Goal: Task Accomplishment & Management: Use online tool/utility

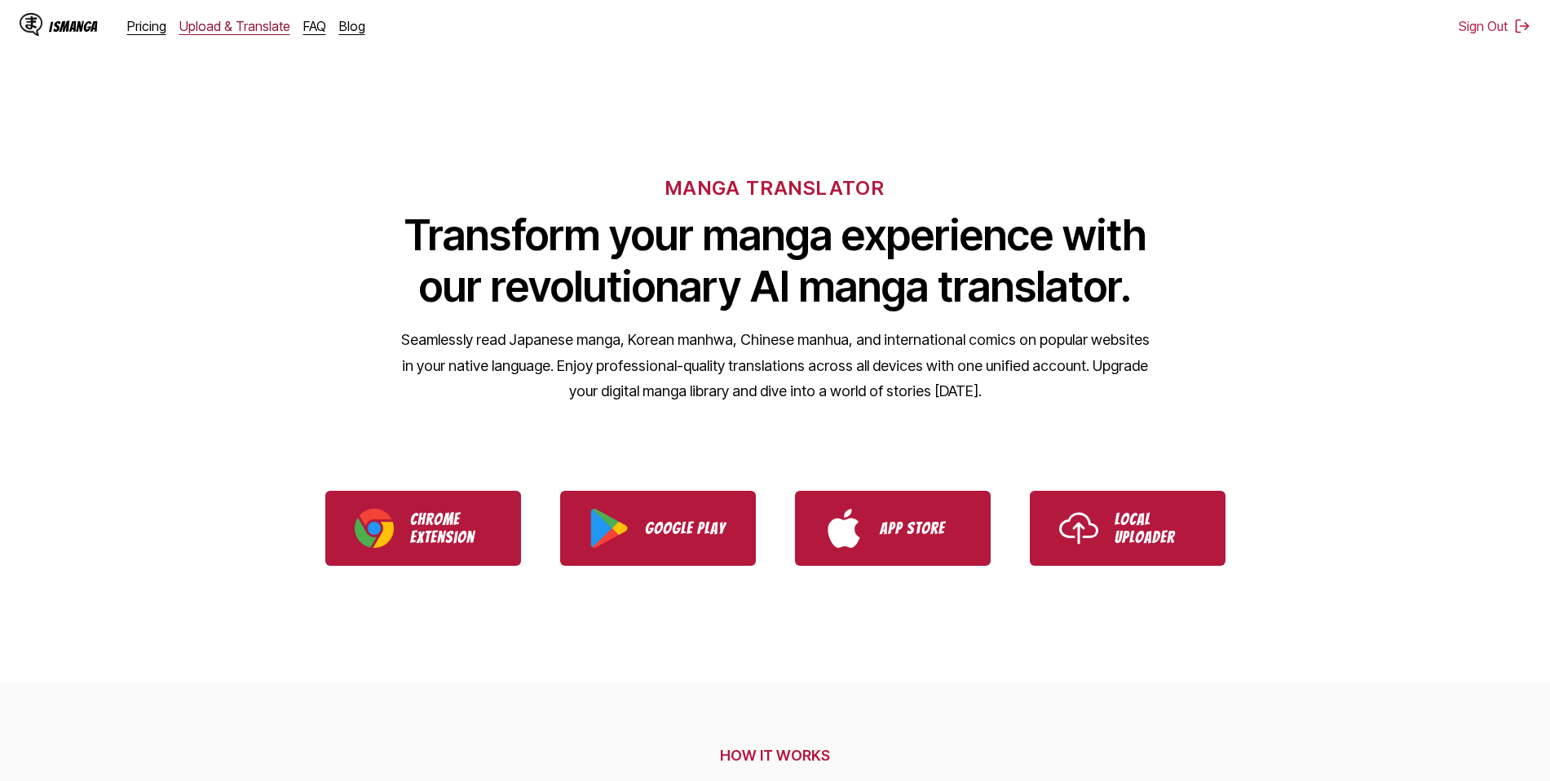
click at [241, 26] on link "Upload & Translate" at bounding box center [234, 26] width 111 height 16
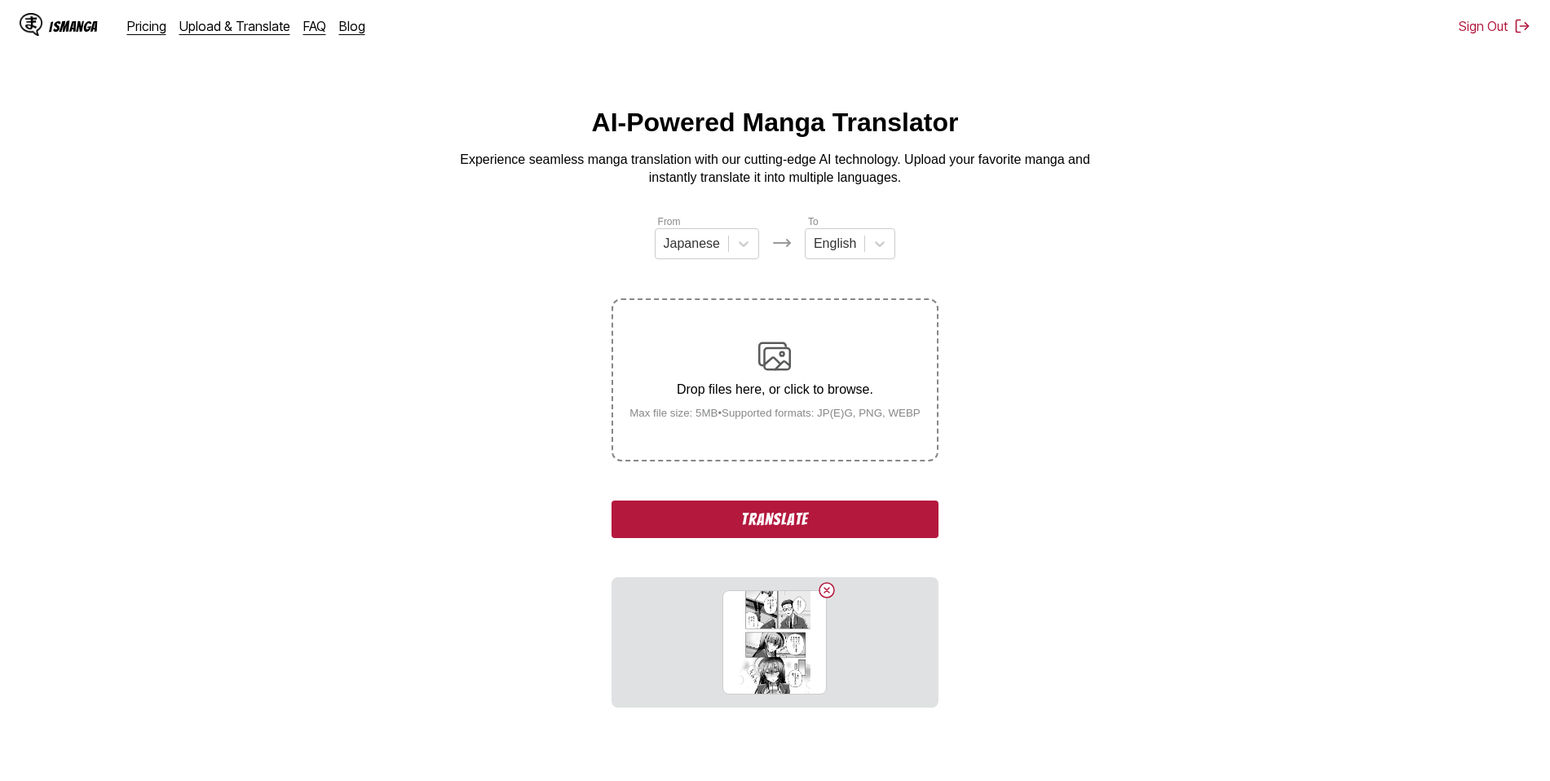
click at [774, 521] on button "Translate" at bounding box center [774, 520] width 326 height 38
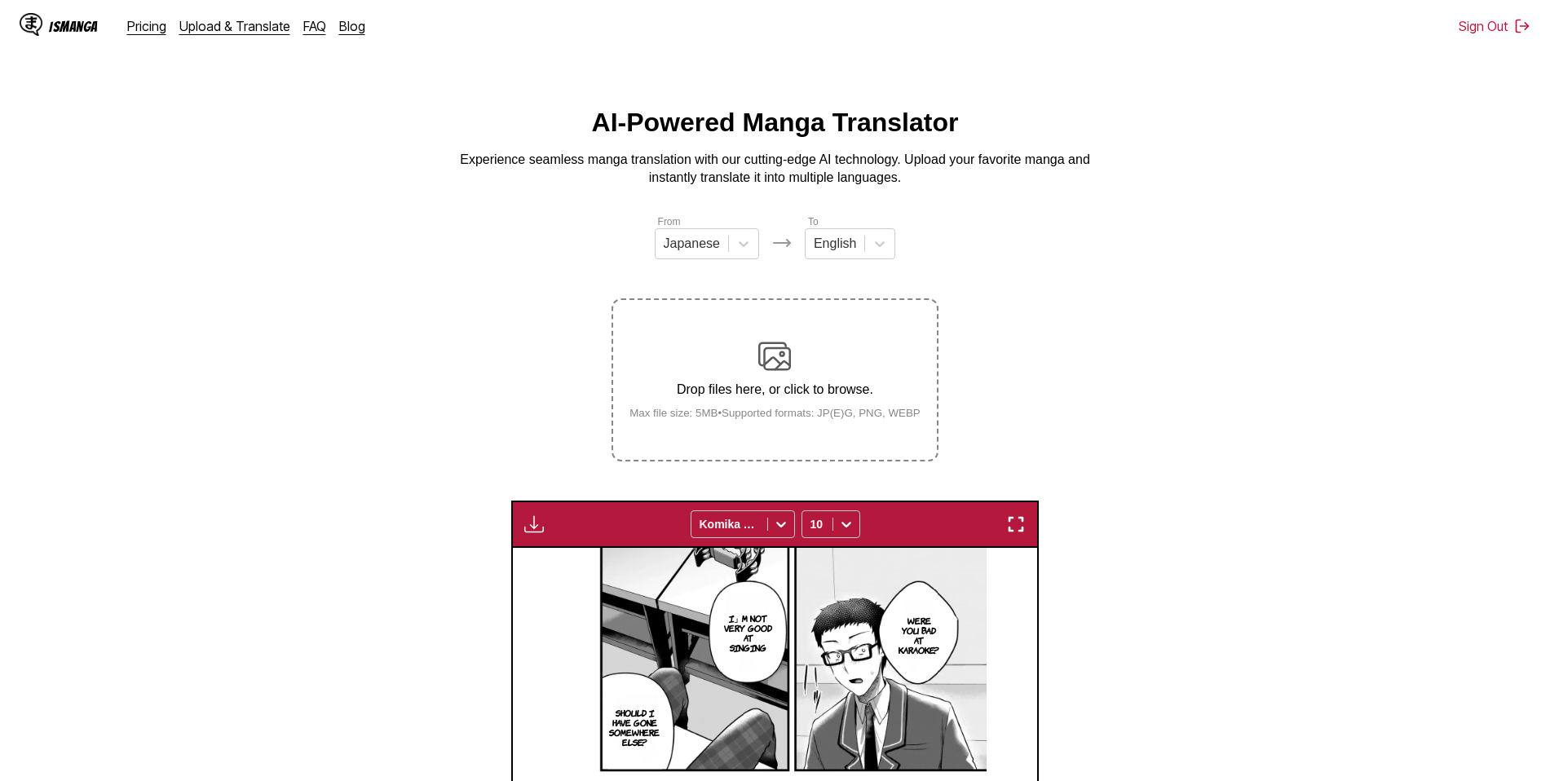
scroll to position [377, 0]
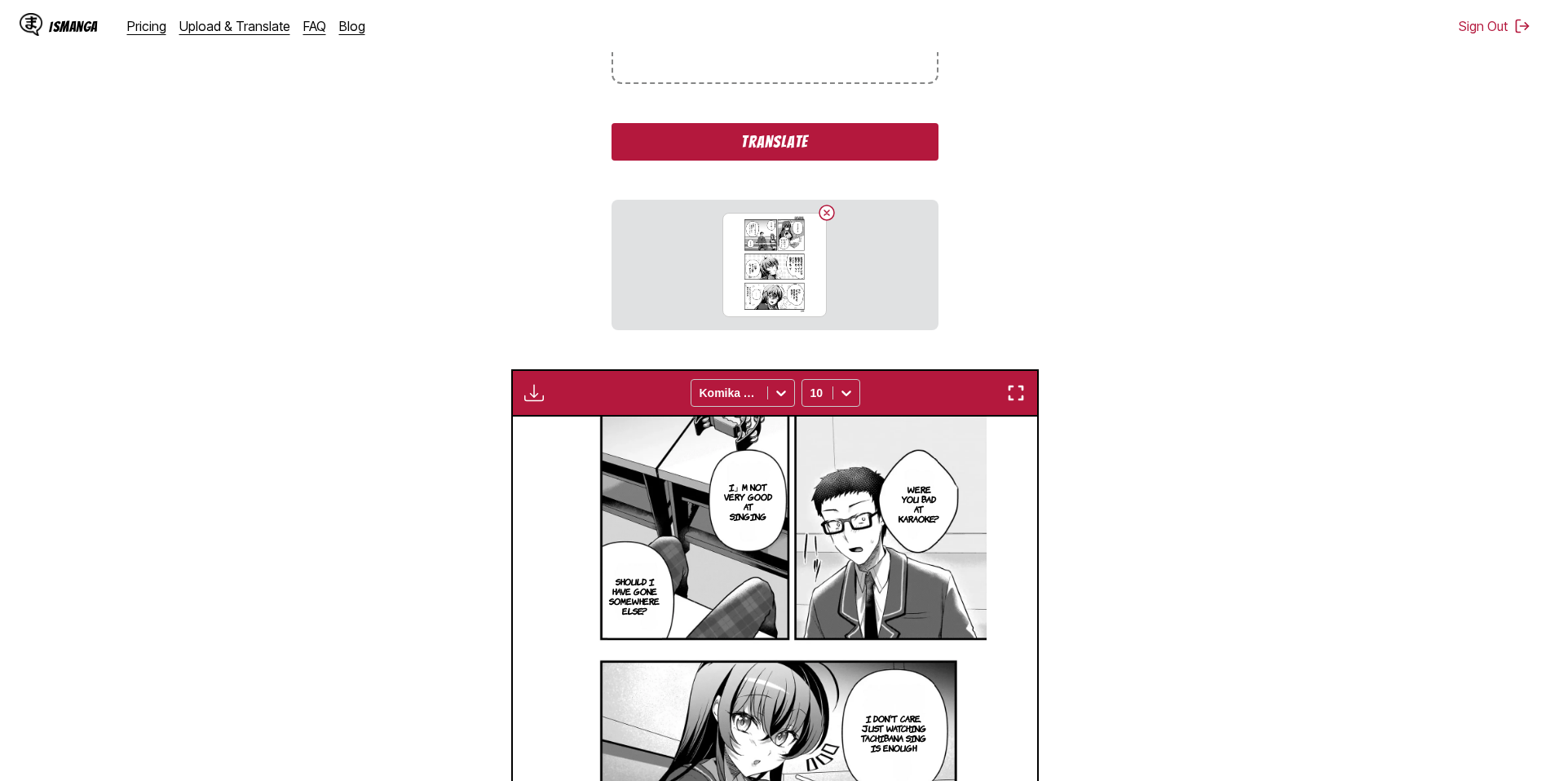
click at [767, 145] on button "Translate" at bounding box center [774, 142] width 326 height 38
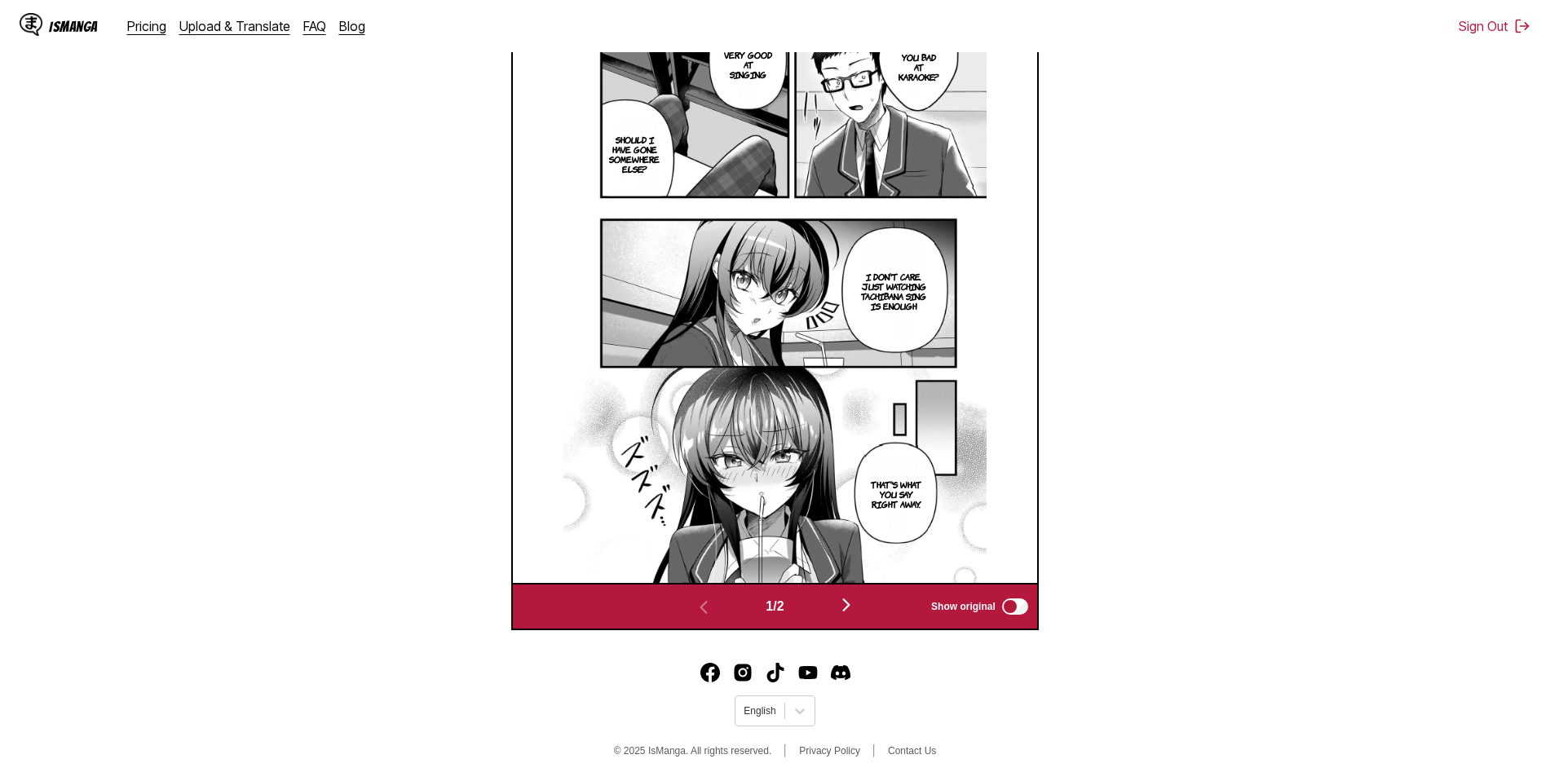
scroll to position [576, 0]
click at [854, 604] on img "button" at bounding box center [846, 604] width 20 height 20
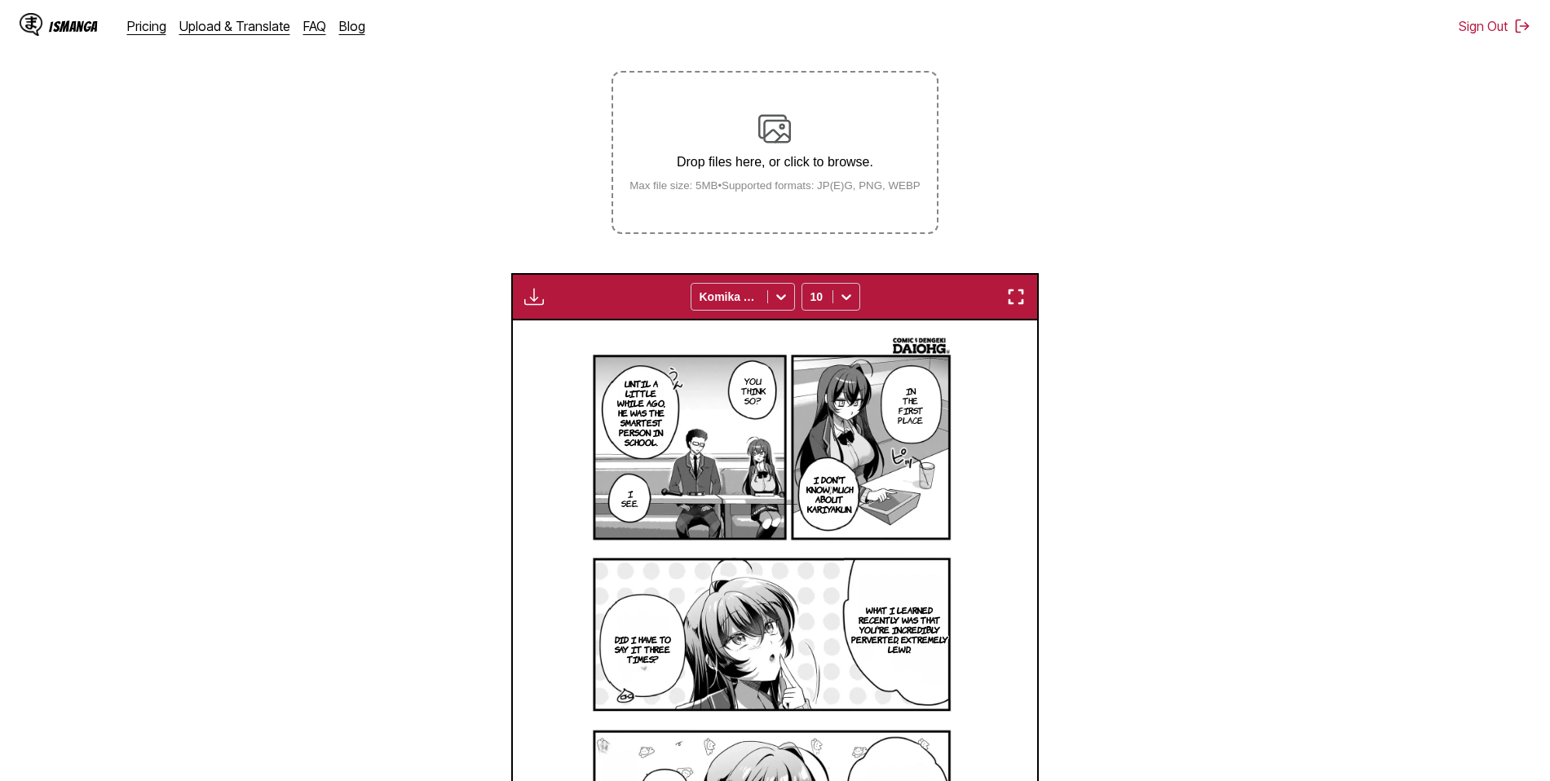
scroll to position [224, 0]
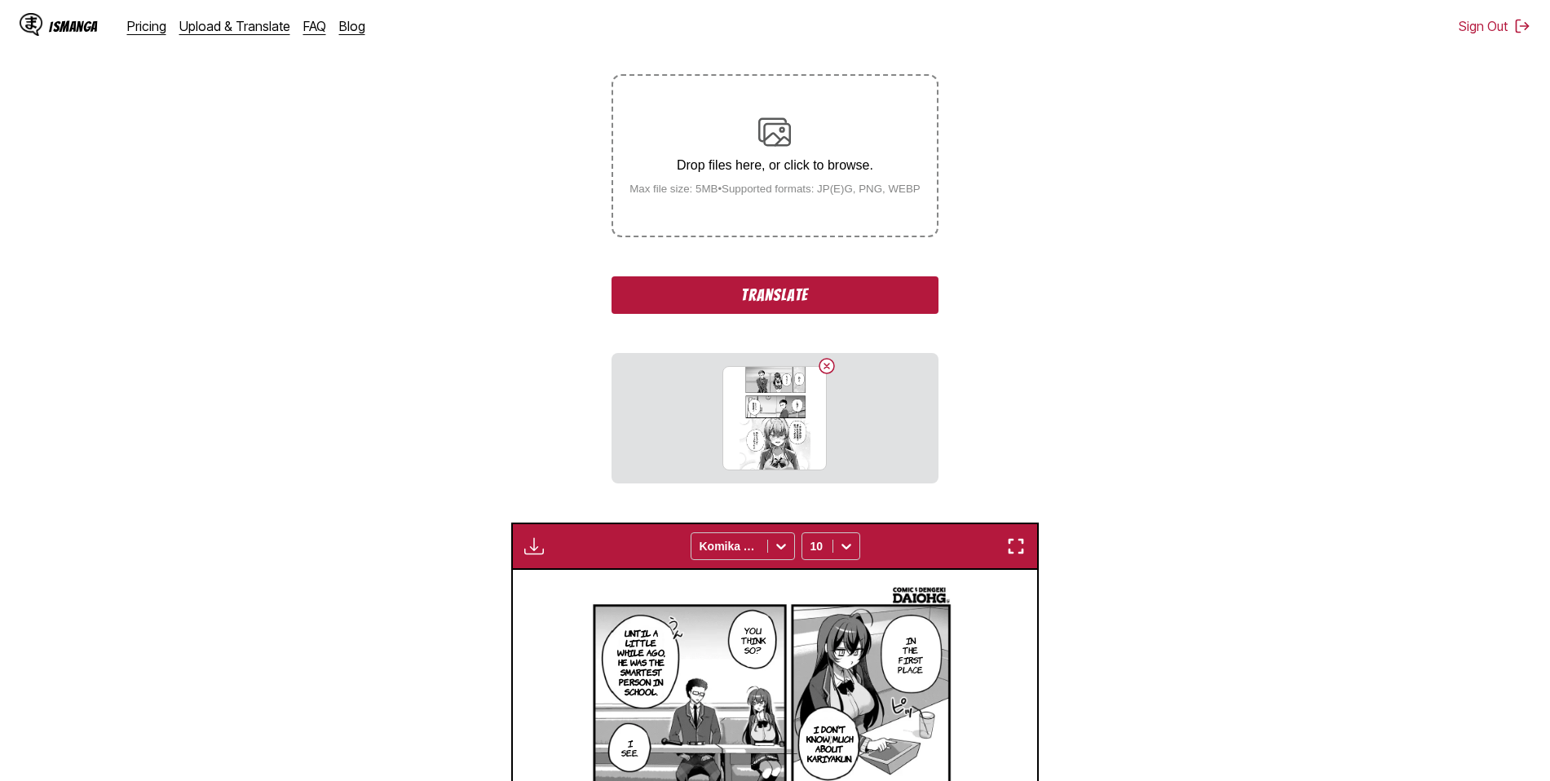
click at [783, 297] on button "Translate" at bounding box center [774, 295] width 326 height 38
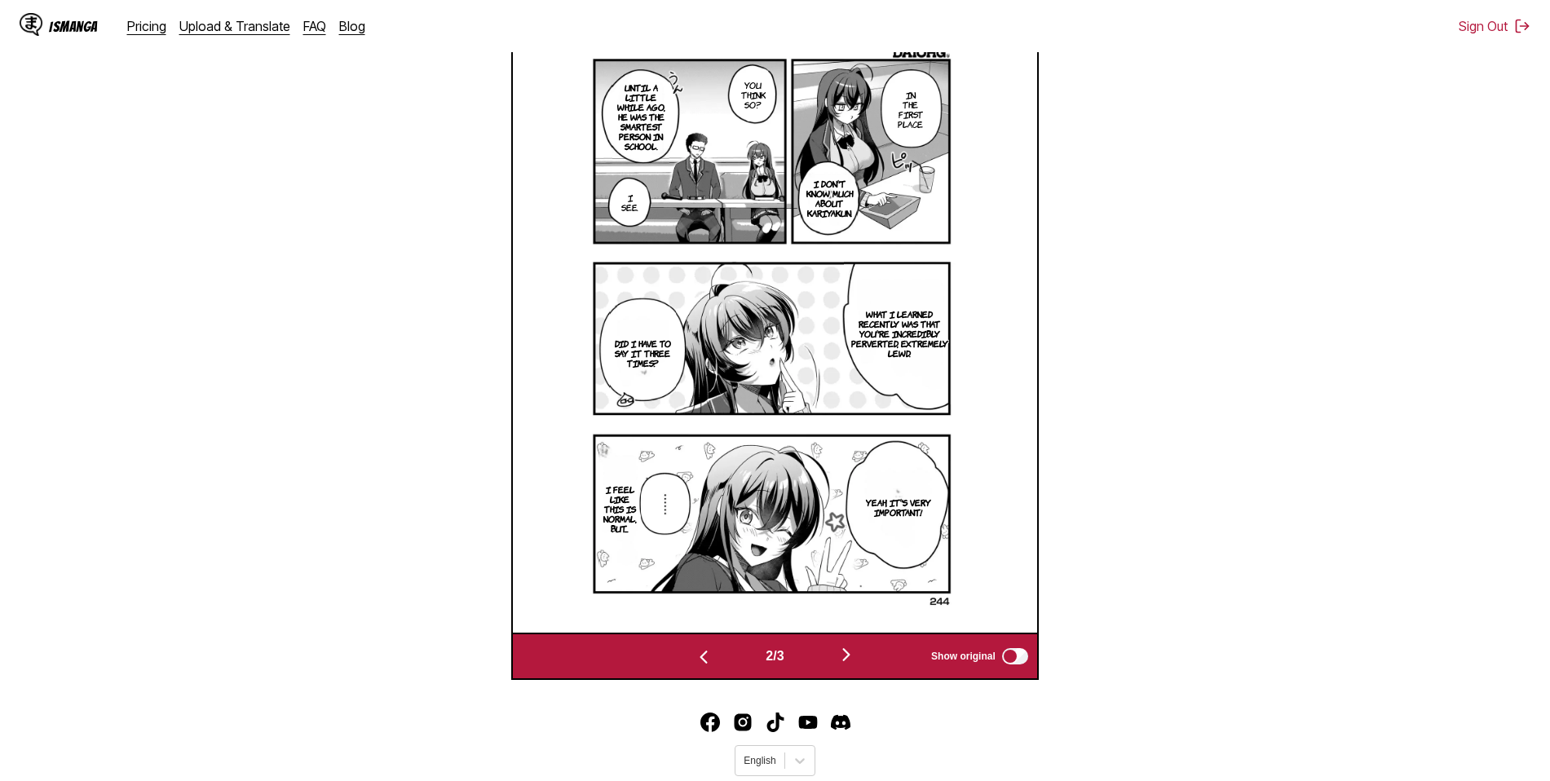
scroll to position [550, 0]
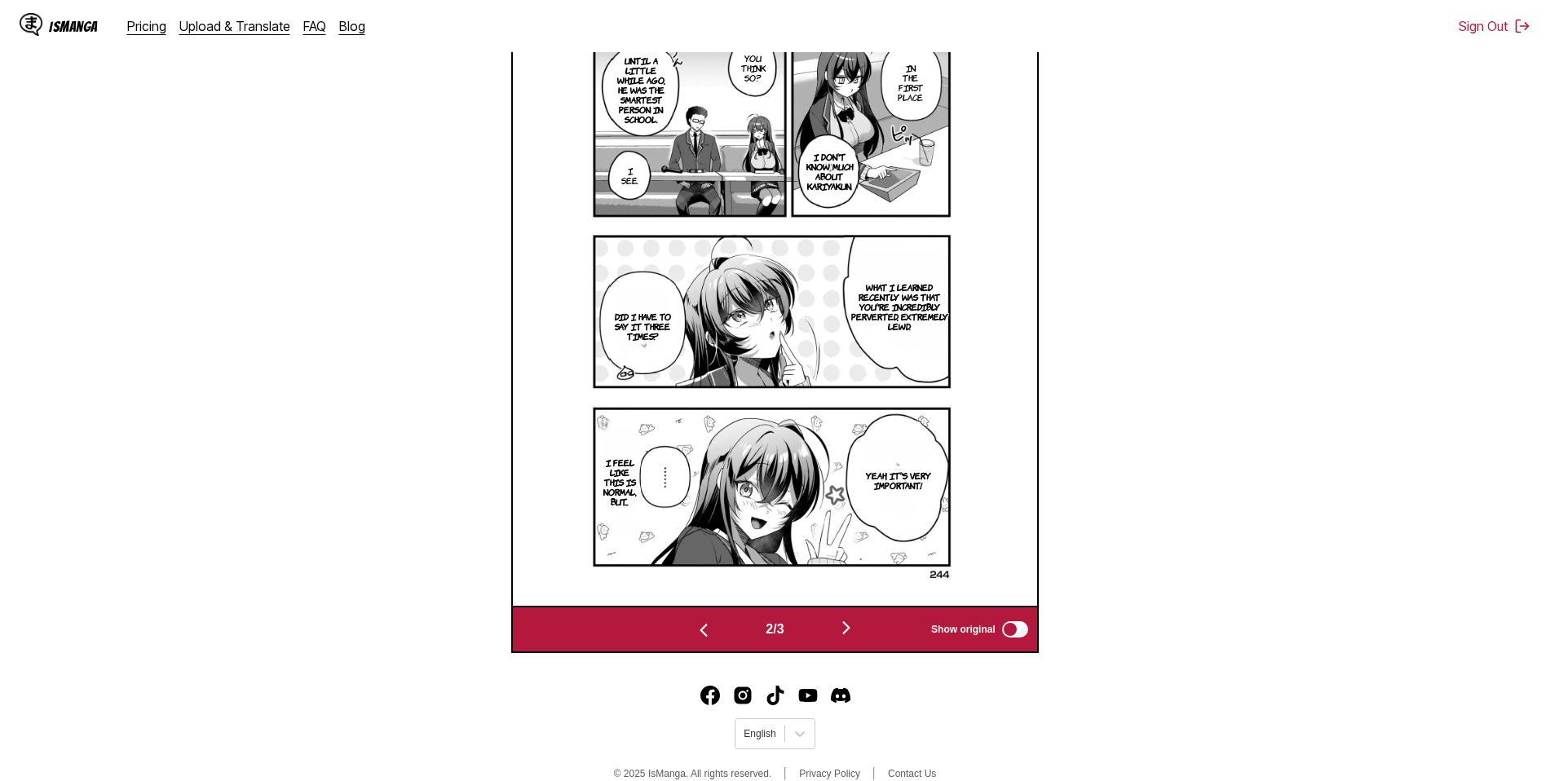
click at [846, 628] on img "button" at bounding box center [846, 628] width 20 height 20
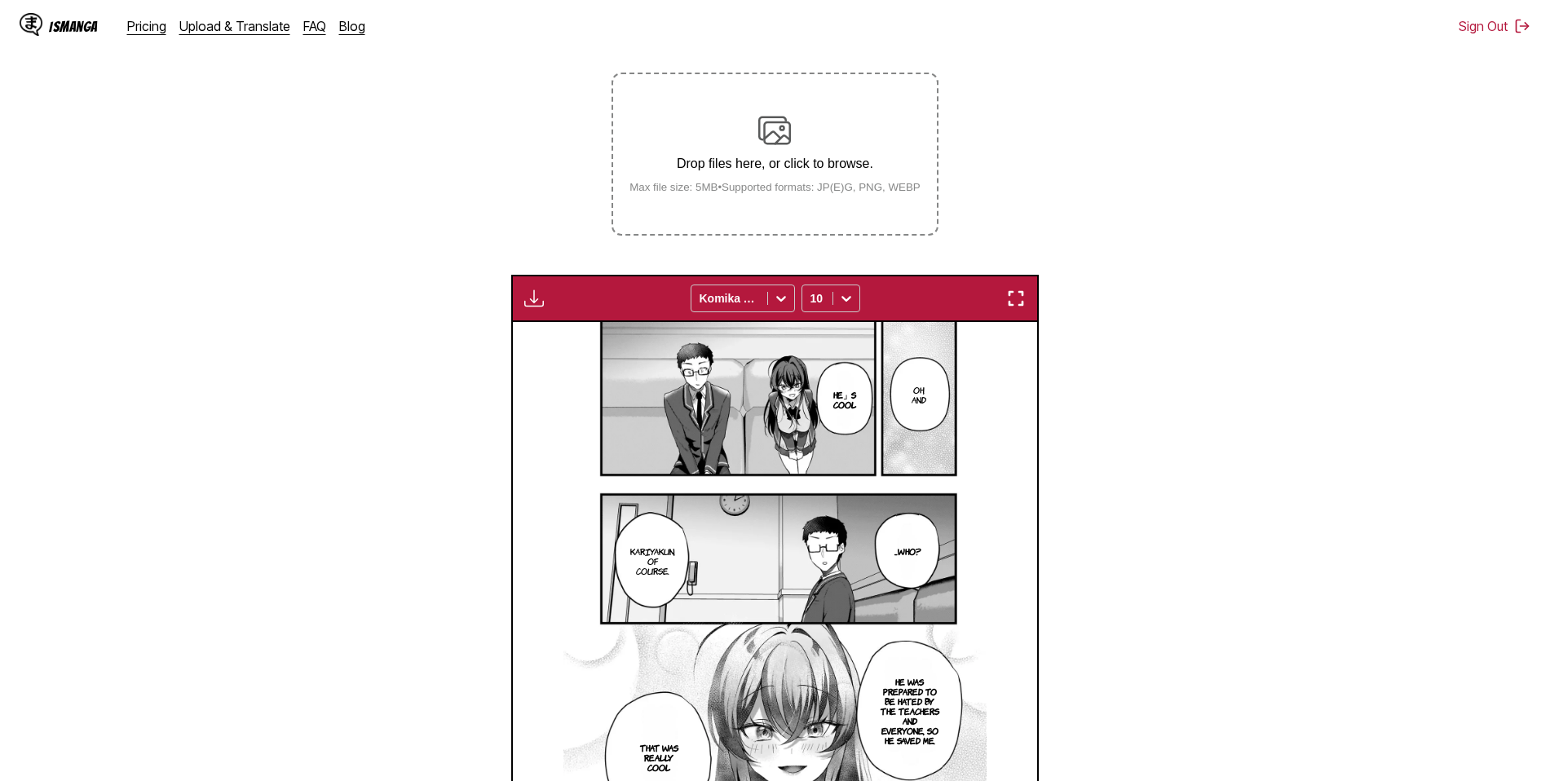
scroll to position [224, 0]
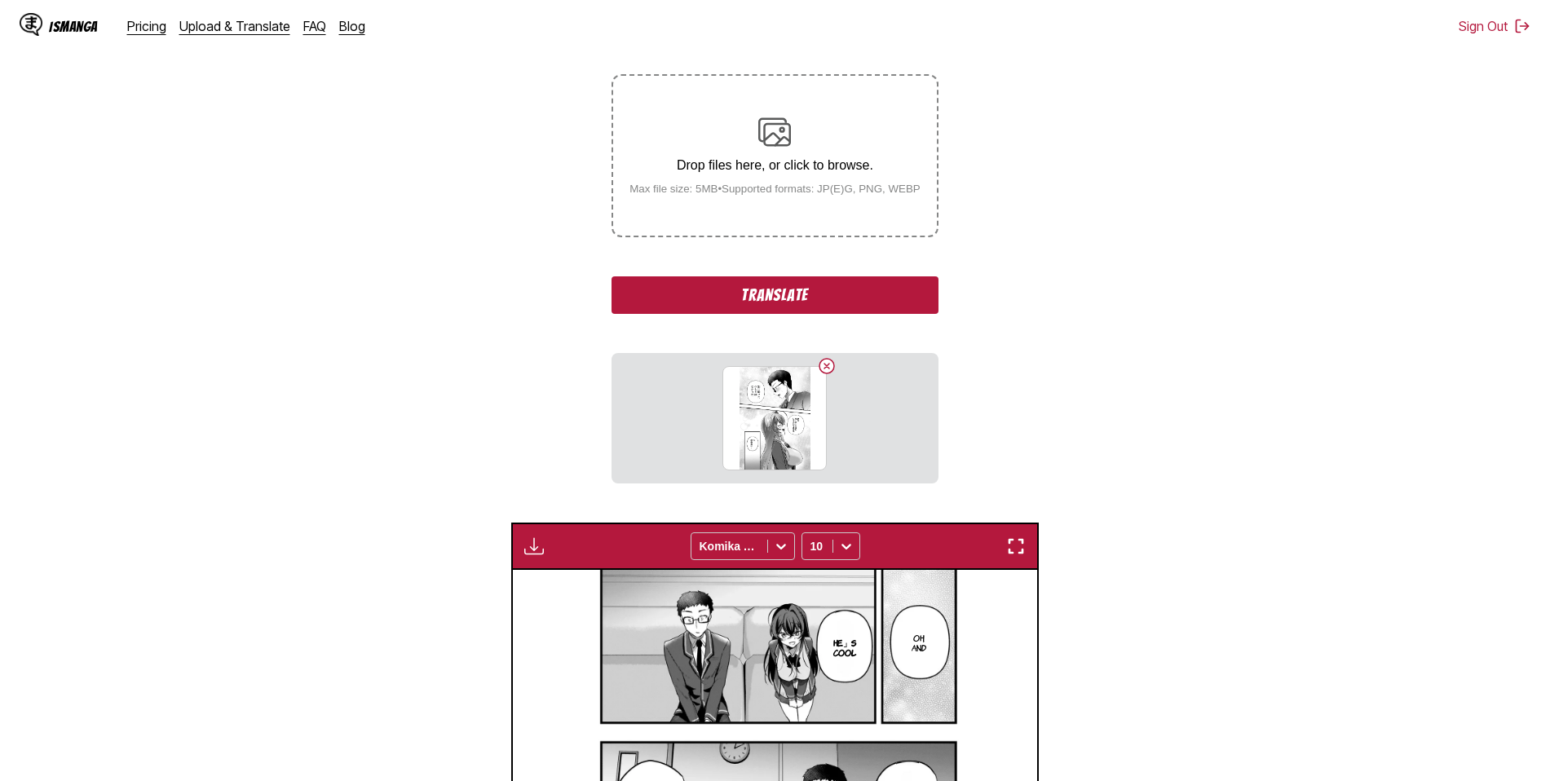
click at [775, 294] on button "Translate" at bounding box center [774, 295] width 326 height 38
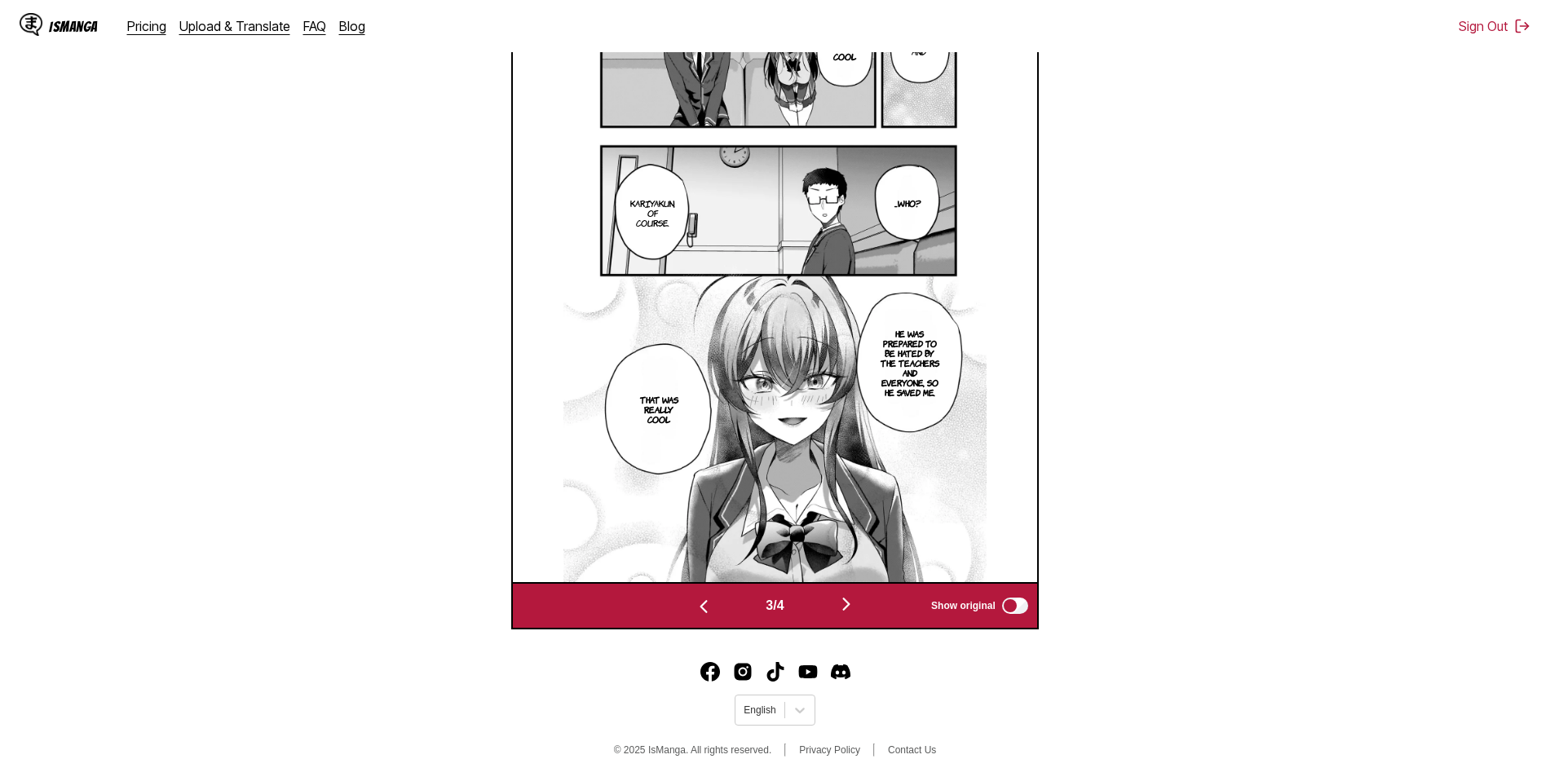
scroll to position [576, 0]
click at [849, 598] on img "button" at bounding box center [846, 604] width 20 height 20
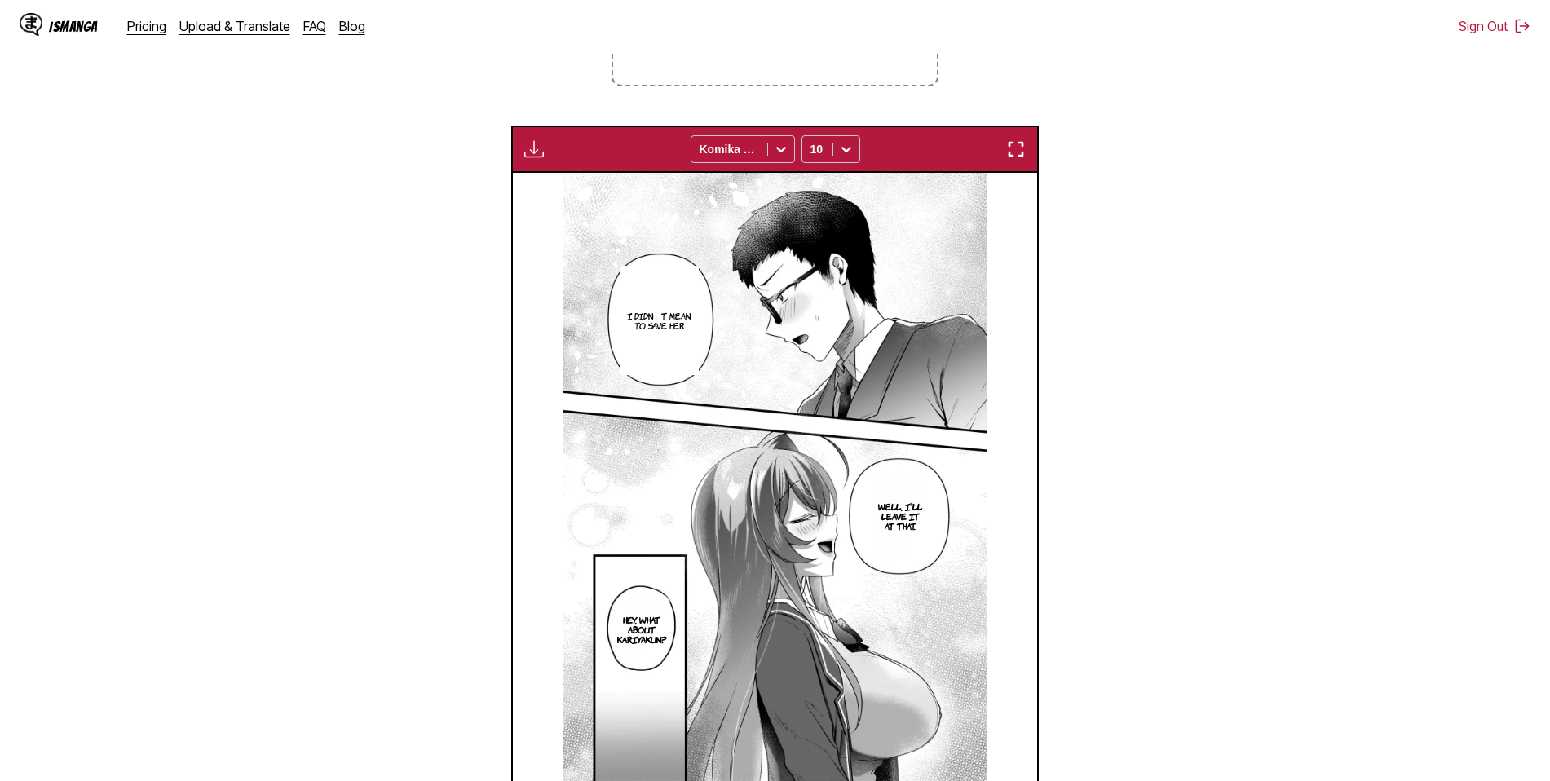
scroll to position [224, 0]
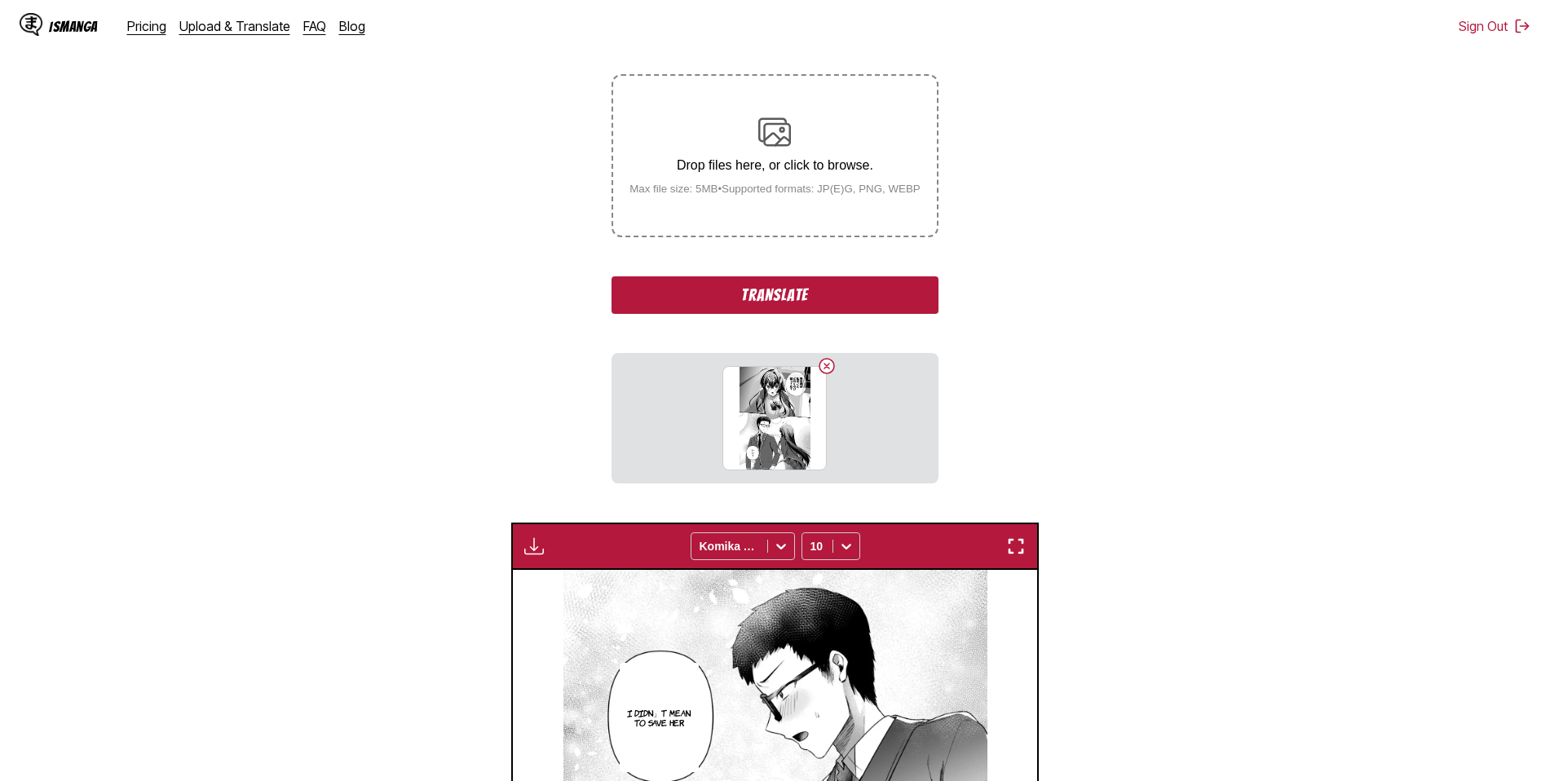
click at [775, 294] on button "Translate" at bounding box center [774, 295] width 326 height 38
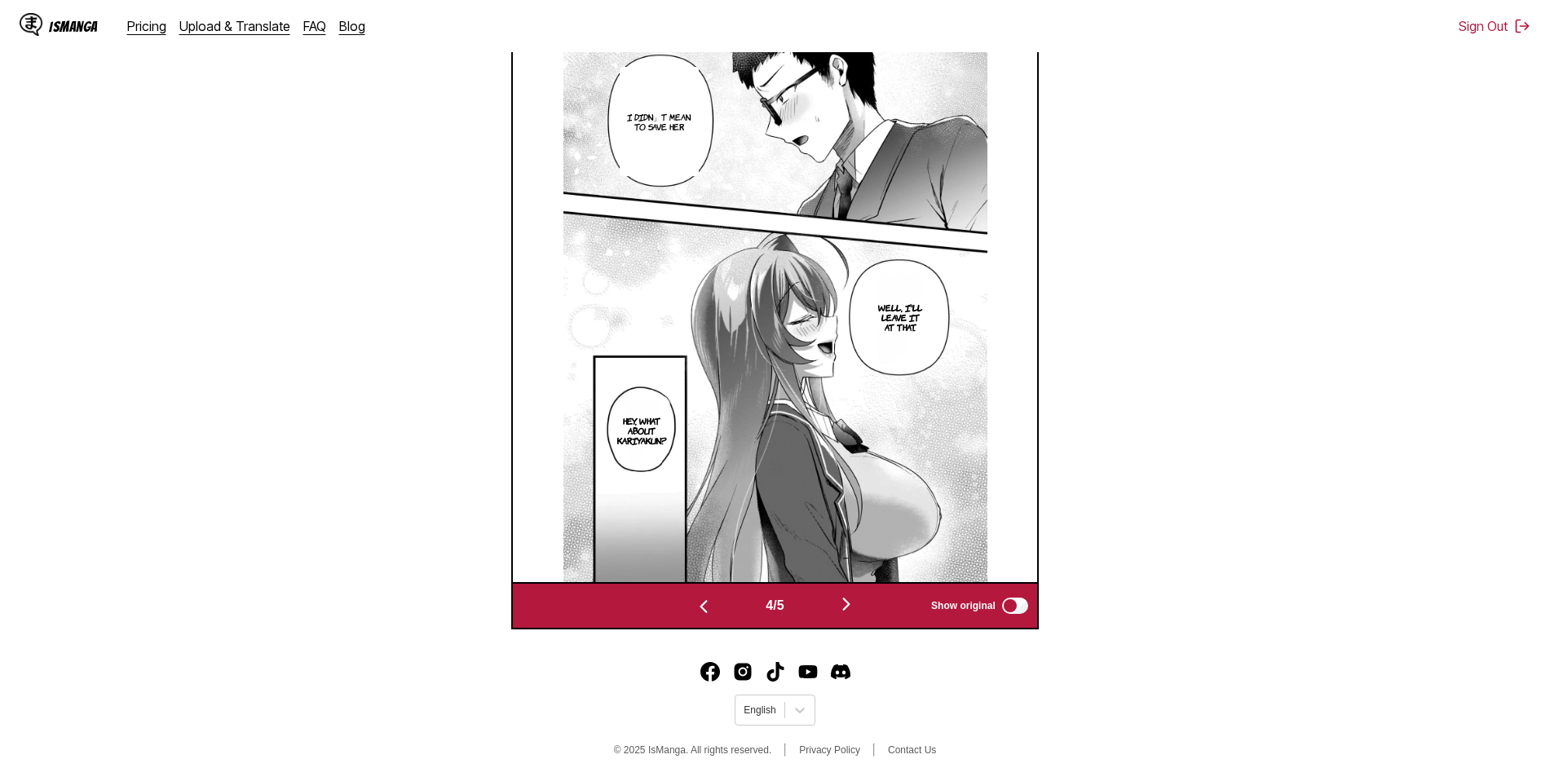
scroll to position [576, 0]
click at [851, 603] on img "button" at bounding box center [846, 604] width 20 height 20
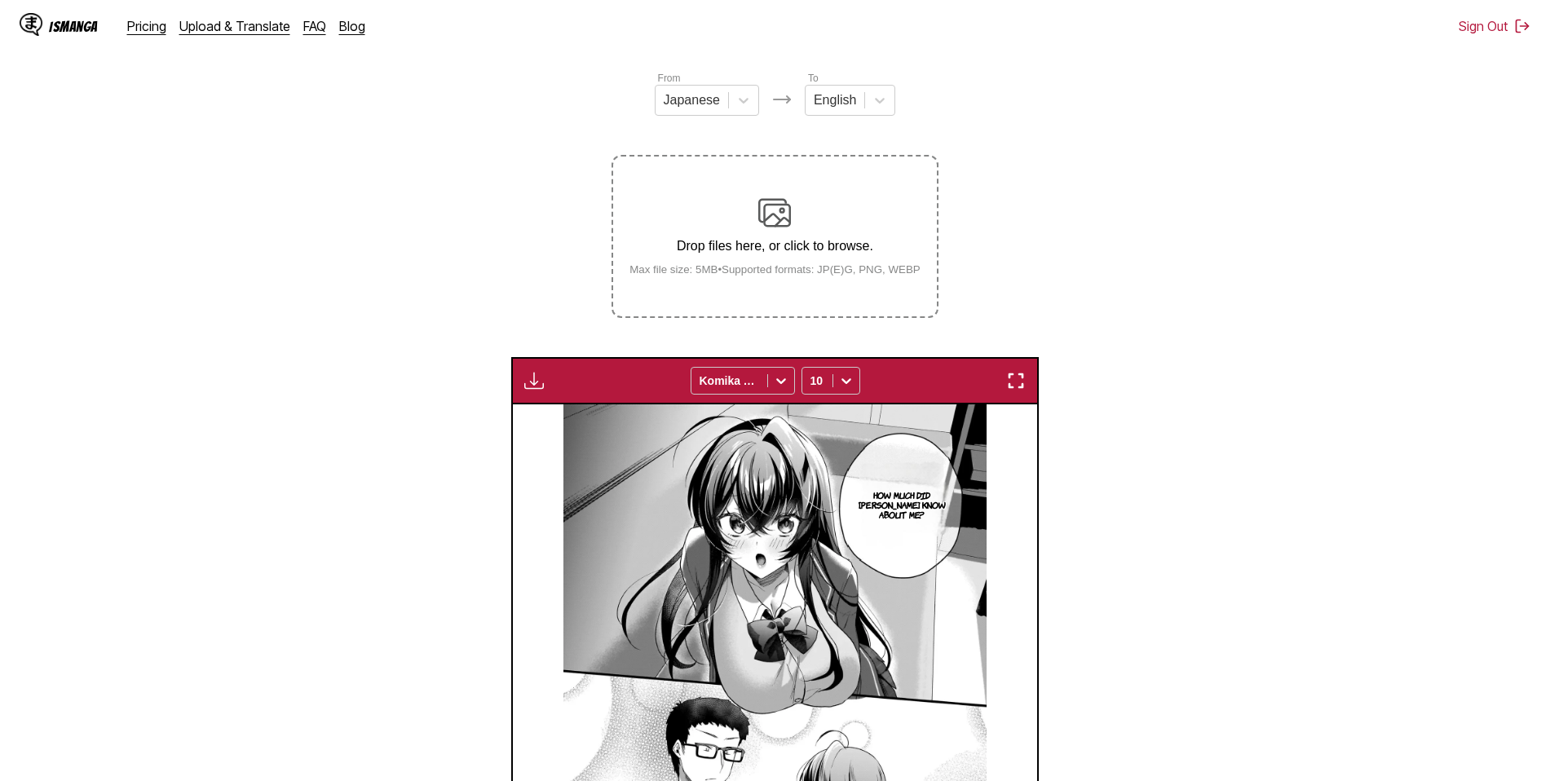
scroll to position [61, 0]
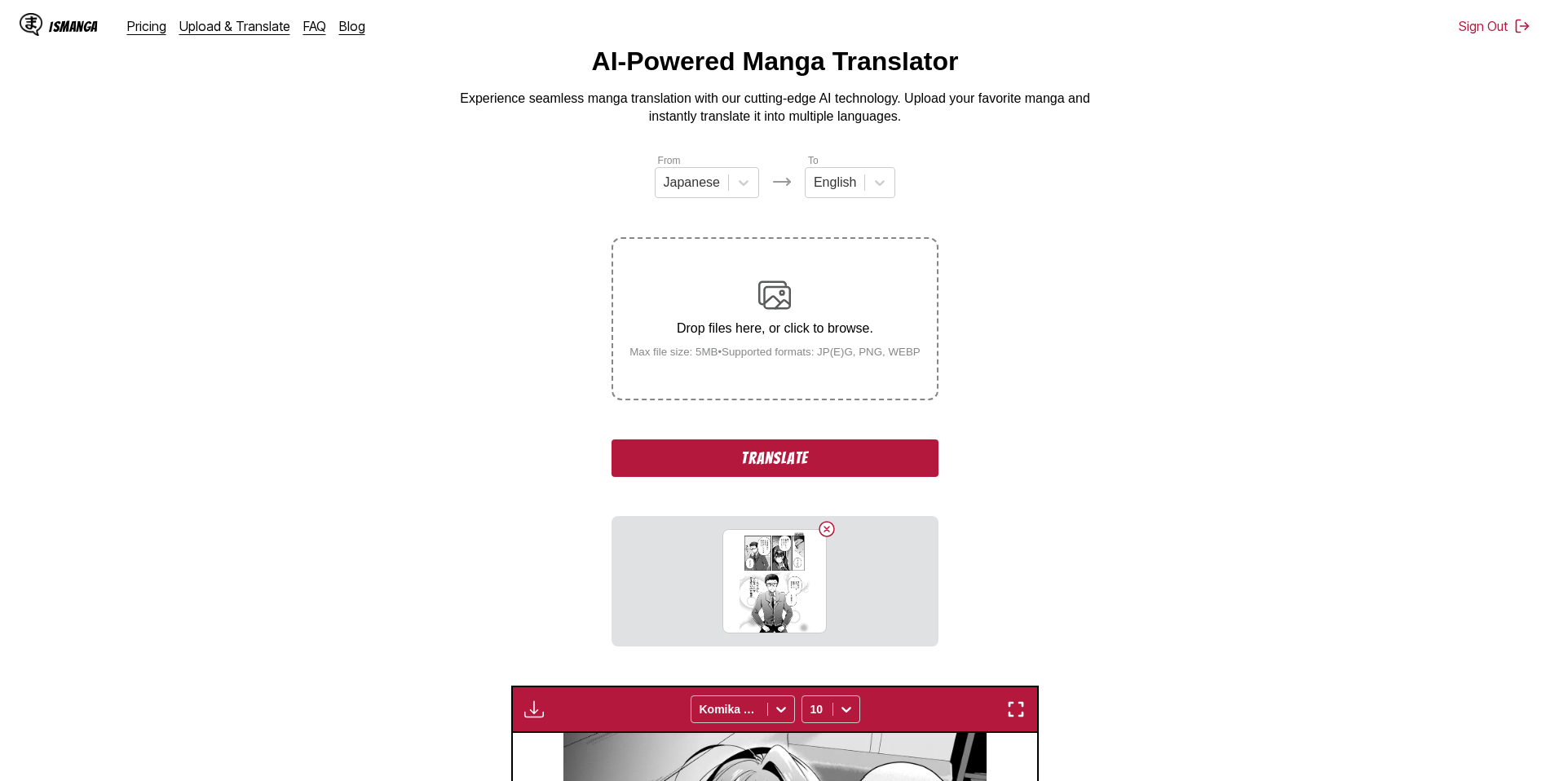
click at [788, 453] on button "Translate" at bounding box center [774, 458] width 326 height 38
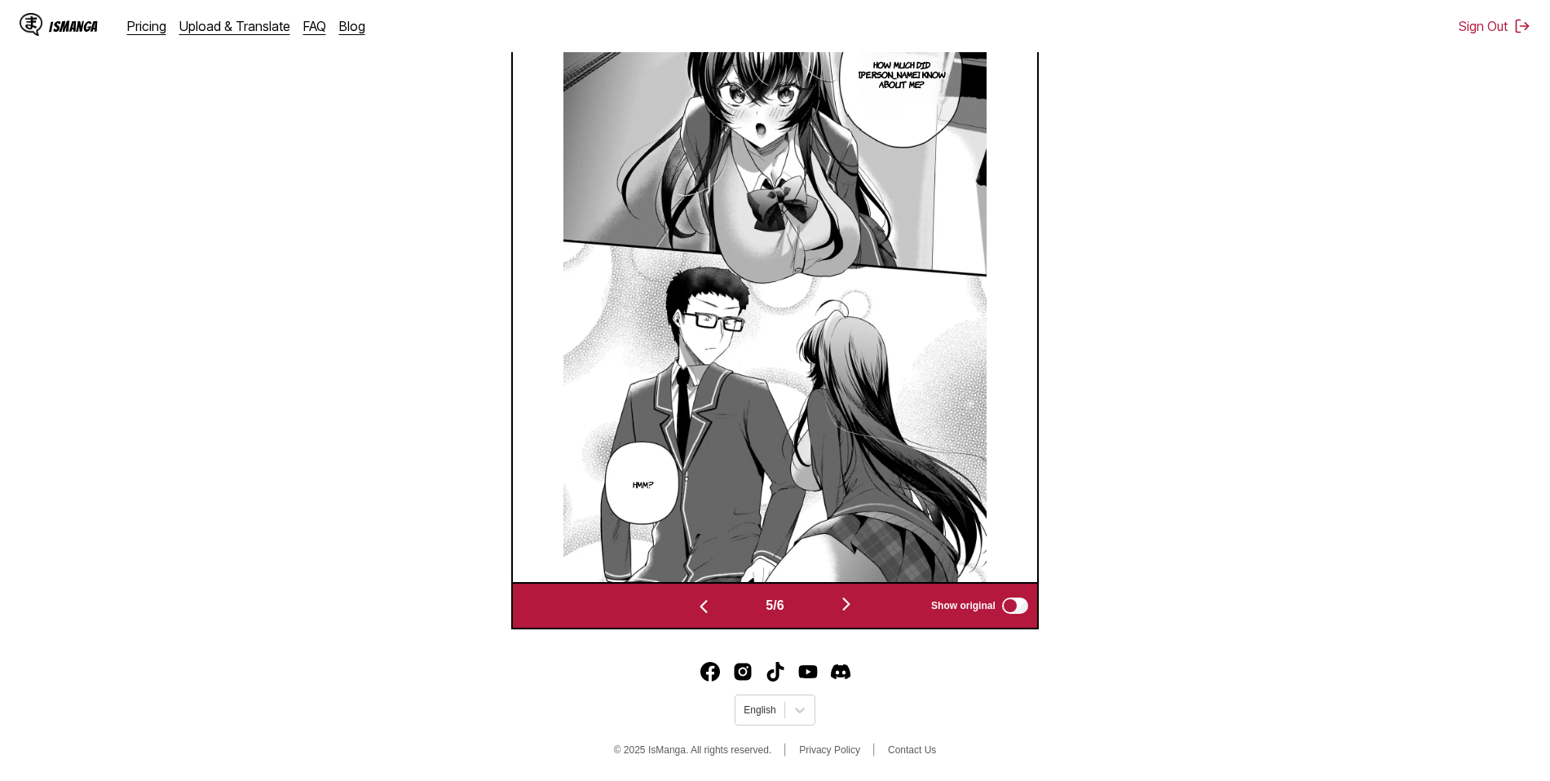
scroll to position [576, 0]
click at [851, 603] on img "button" at bounding box center [846, 604] width 20 height 20
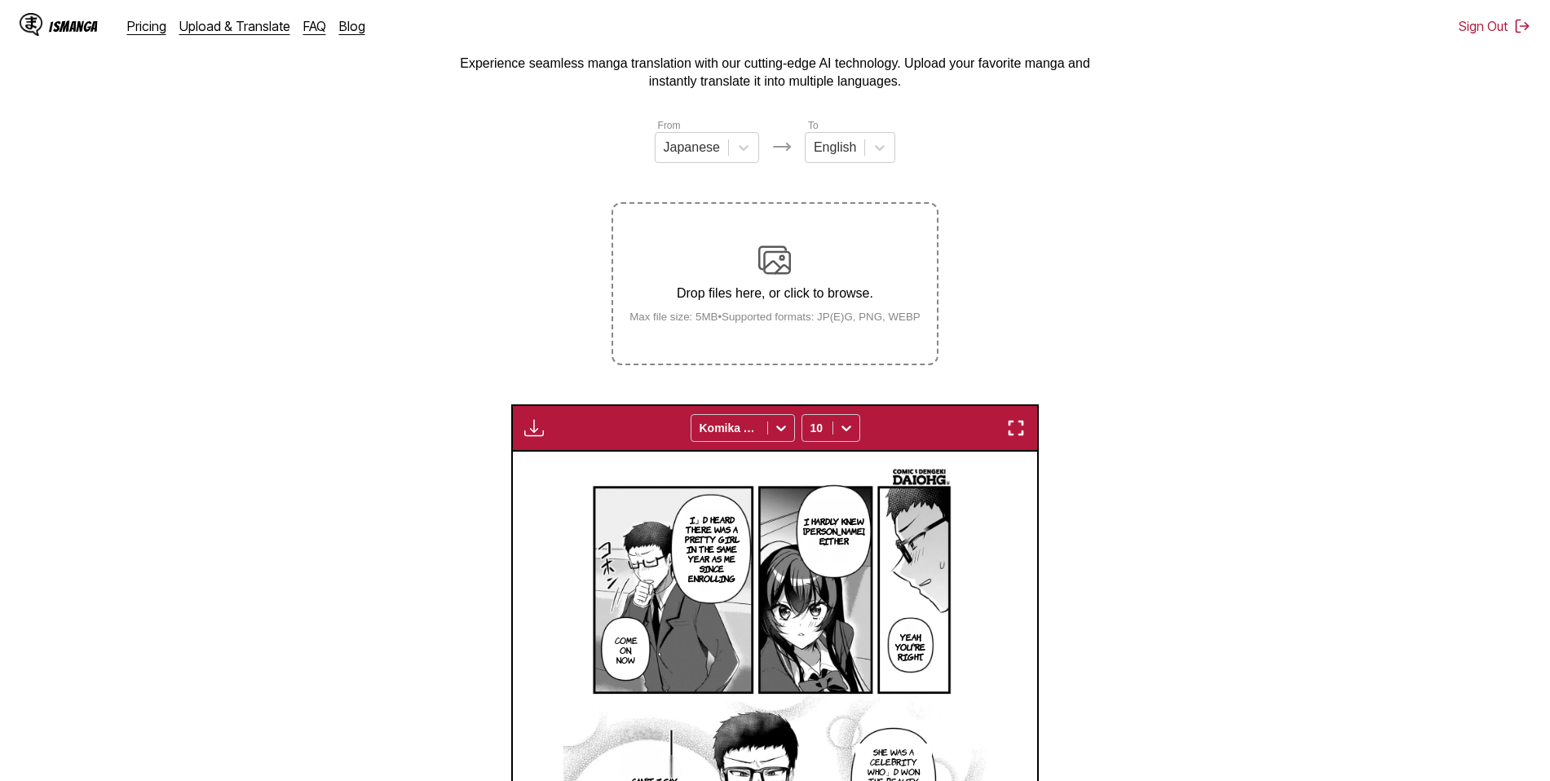
scroll to position [61, 0]
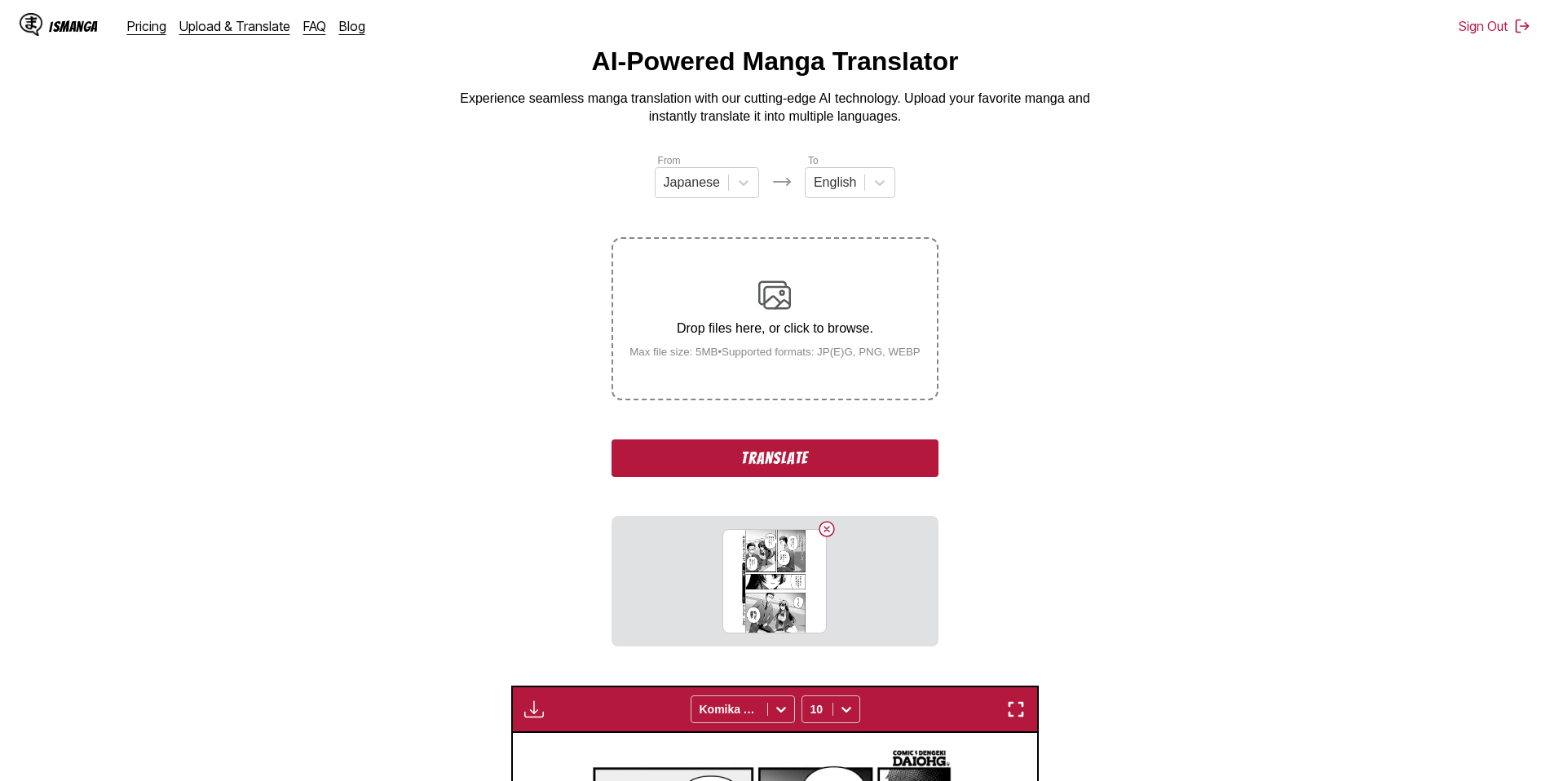
click at [751, 458] on button "Translate" at bounding box center [774, 458] width 326 height 38
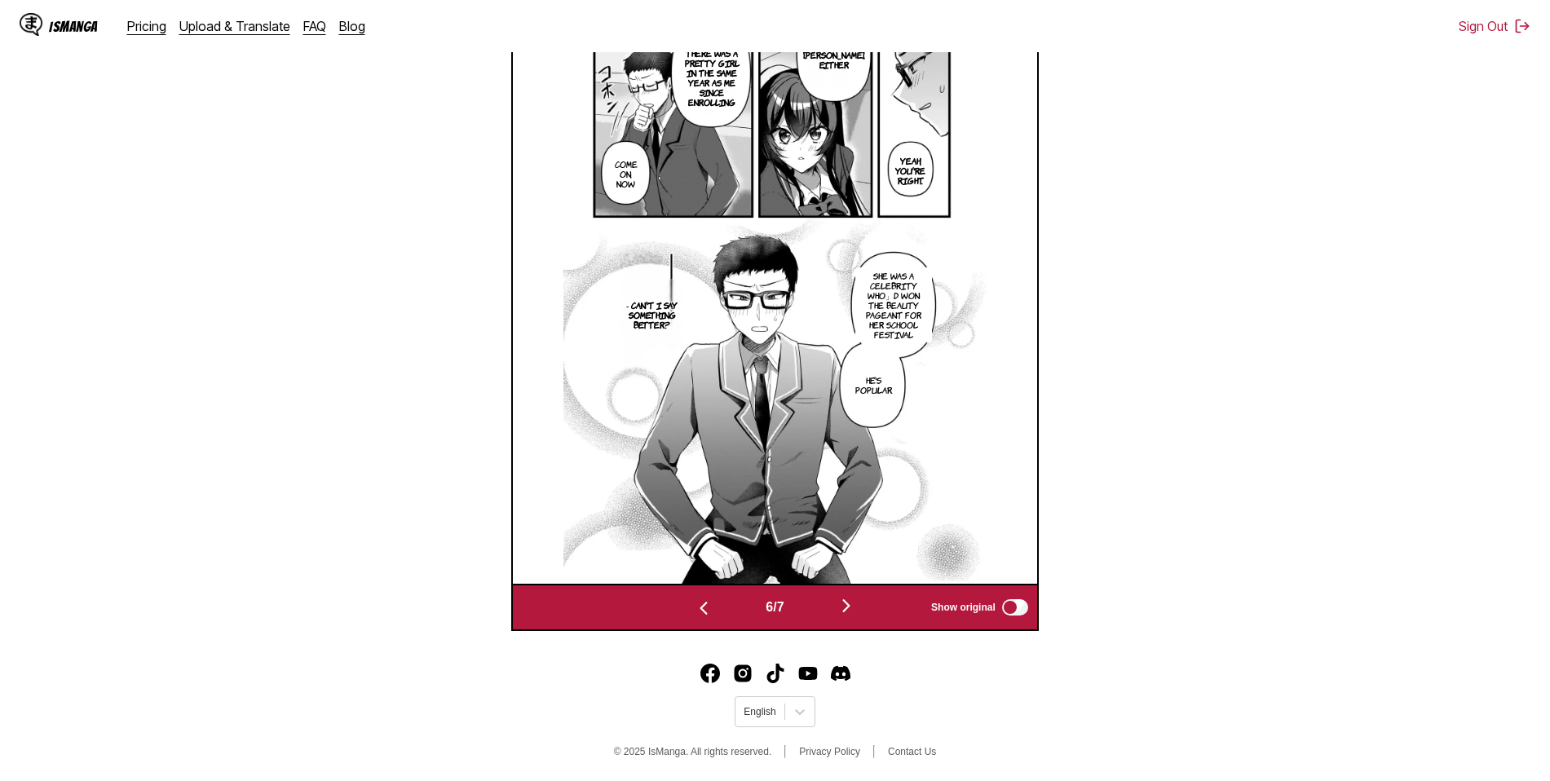
scroll to position [634, 0]
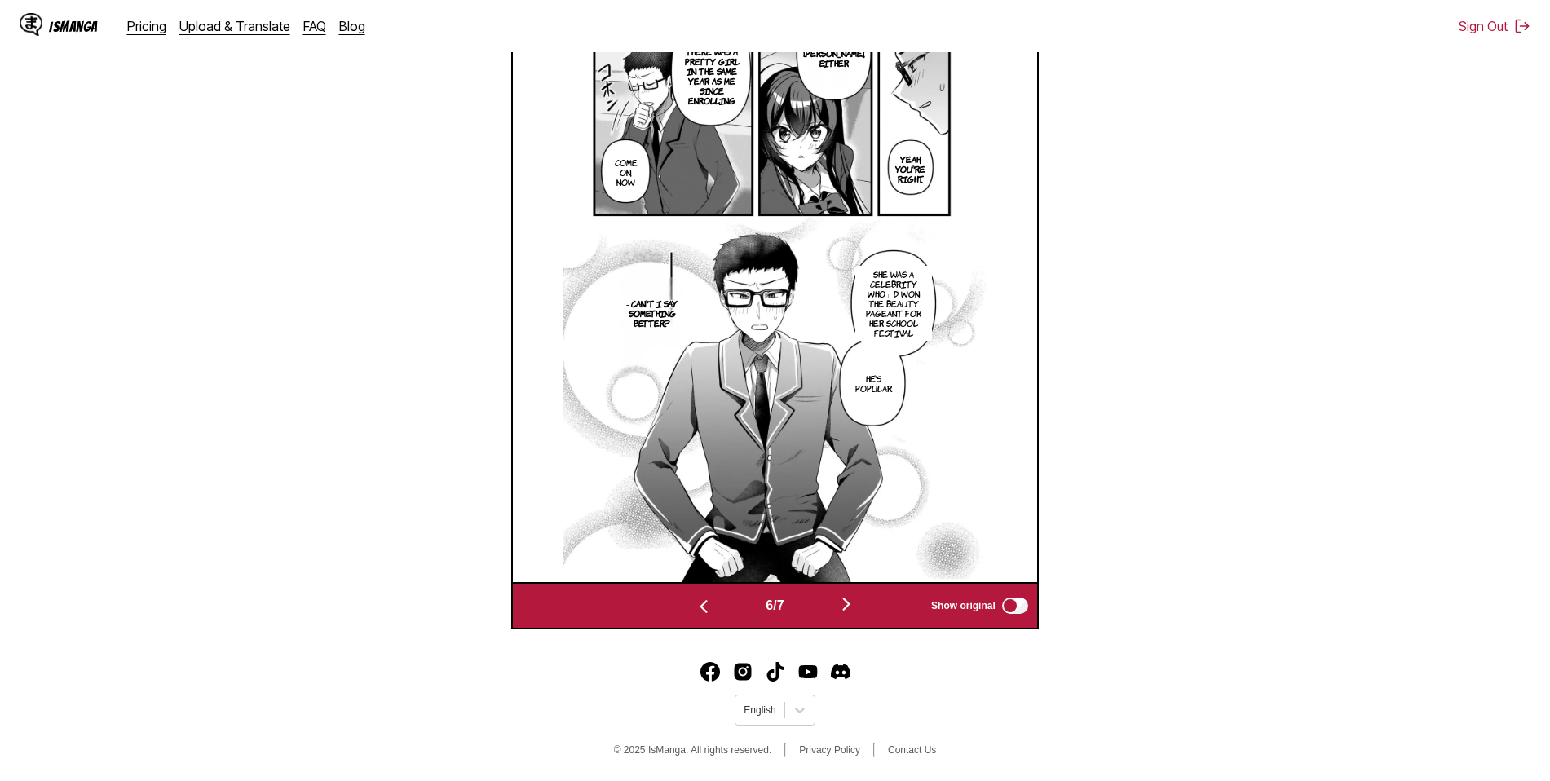
click at [852, 602] on img "button" at bounding box center [846, 604] width 20 height 20
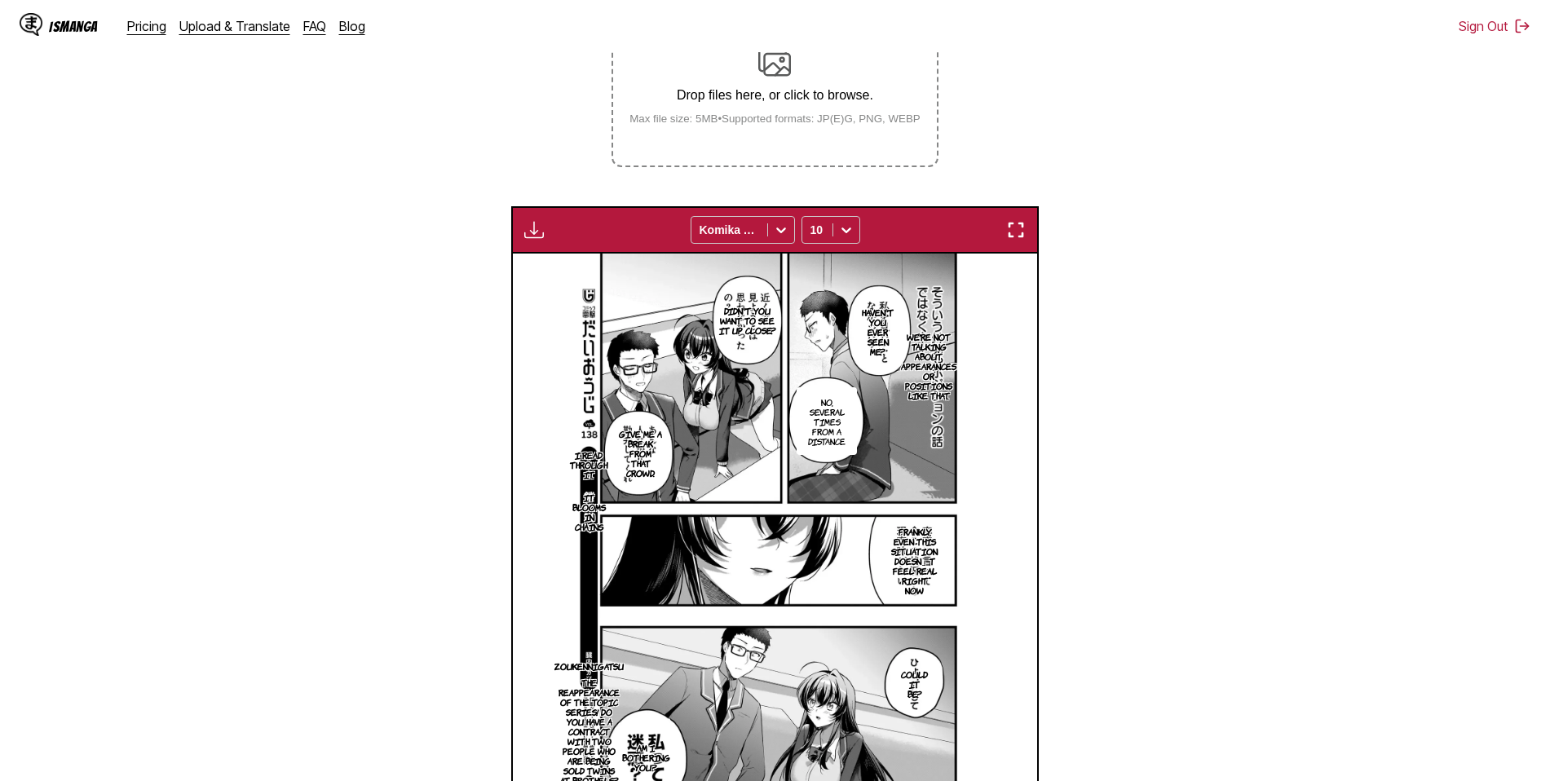
scroll to position [306, 0]
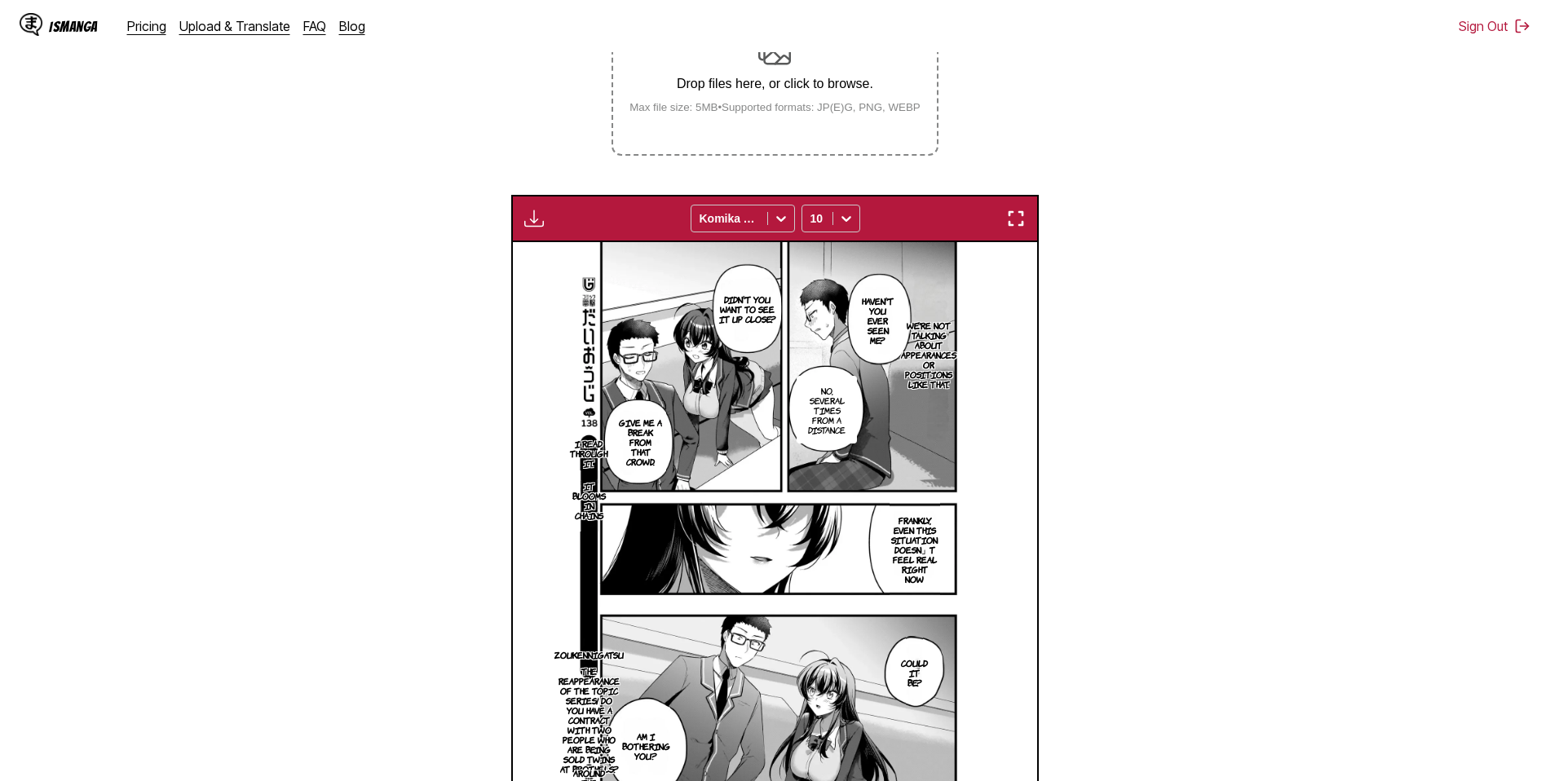
drag, startPoint x: 1014, startPoint y: 223, endPoint x: 1027, endPoint y: 147, distance: 76.9
click at [1027, 147] on section "From Japanese To English Drop files here, or click to browse. Max file size: 5M…" at bounding box center [775, 403] width 1524 height 990
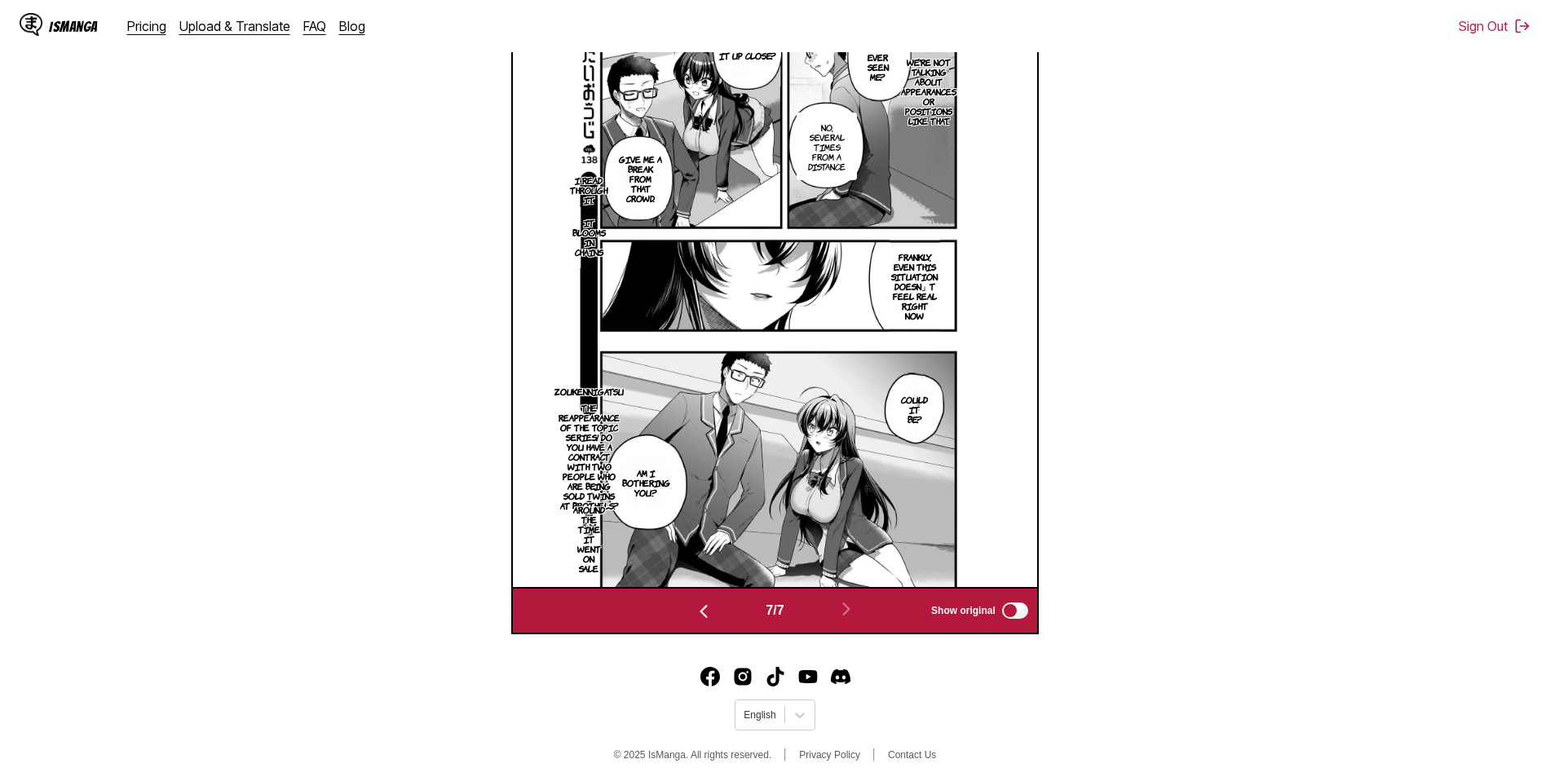
scroll to position [576, 0]
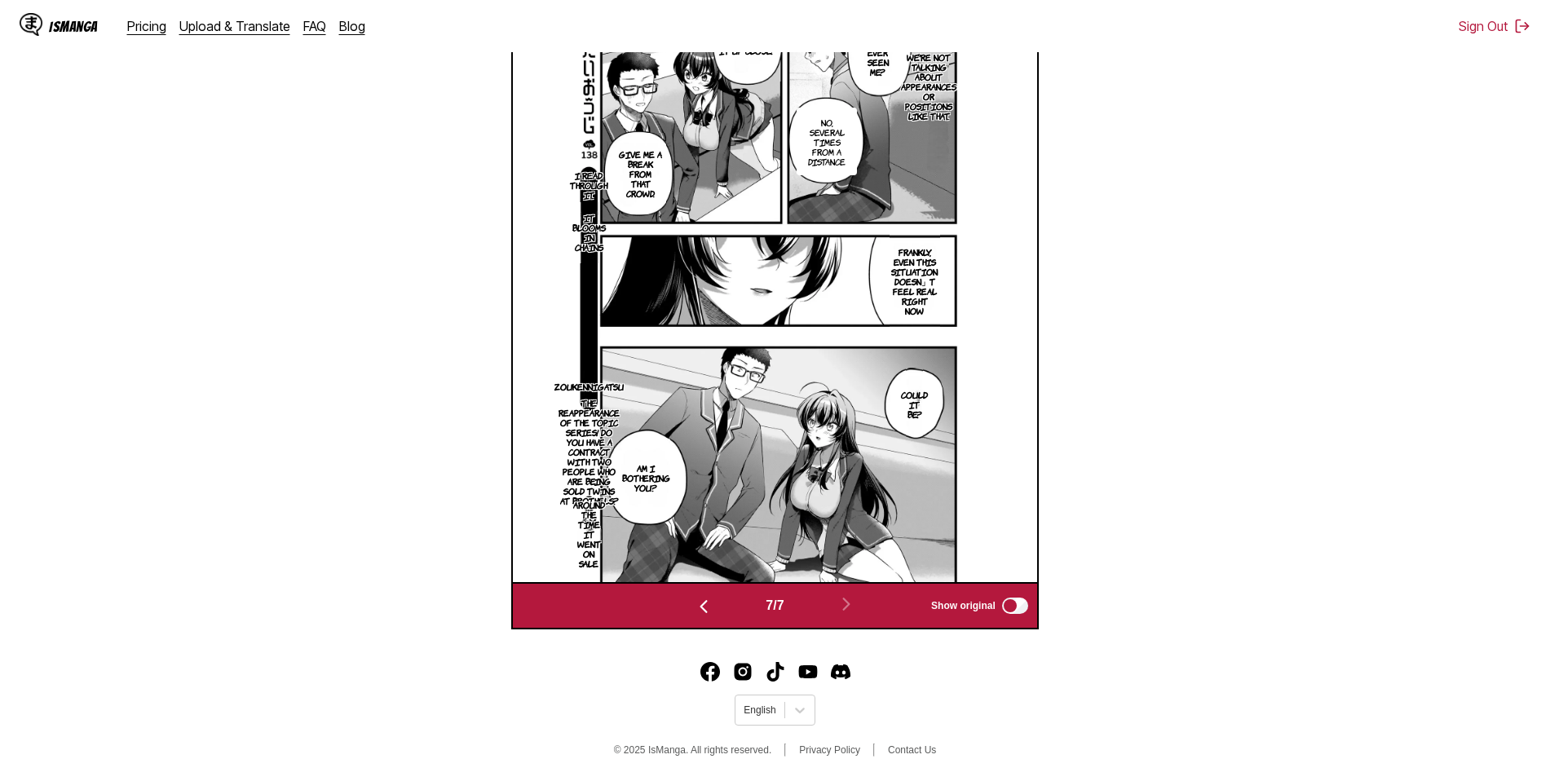
click at [695, 603] on img "button" at bounding box center [704, 607] width 20 height 20
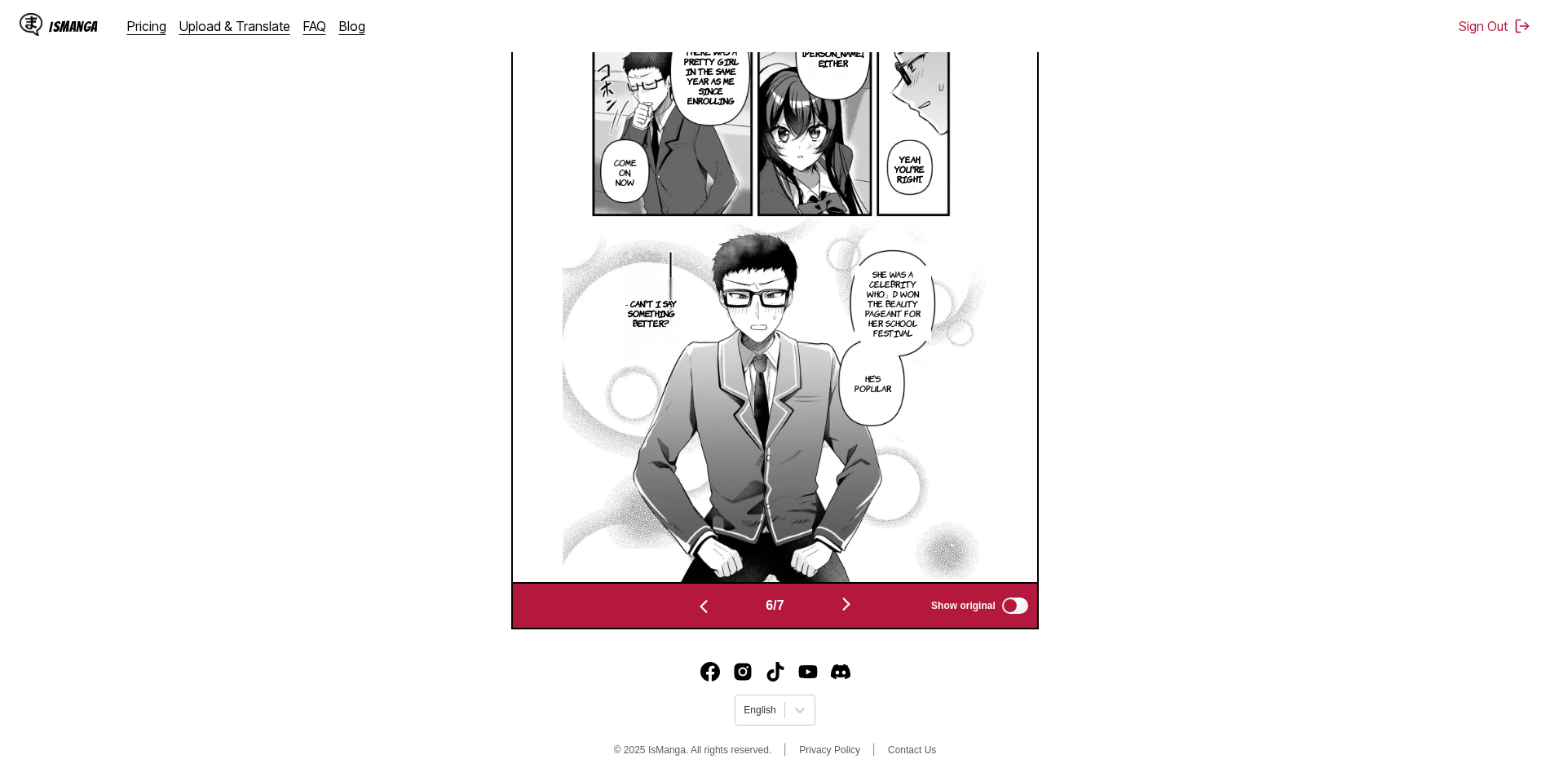
click at [849, 602] on img "button" at bounding box center [846, 604] width 20 height 20
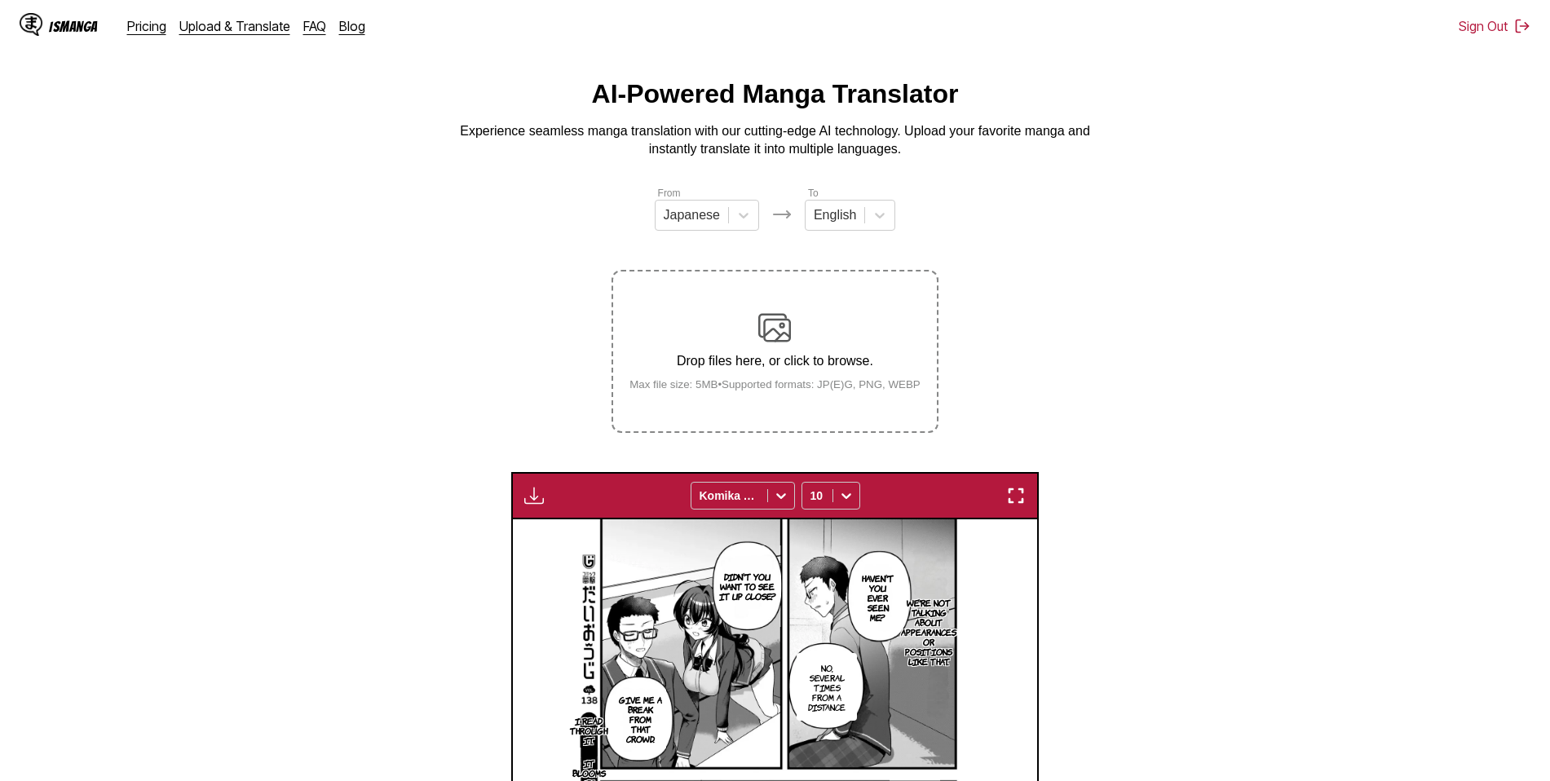
scroll to position [0, 0]
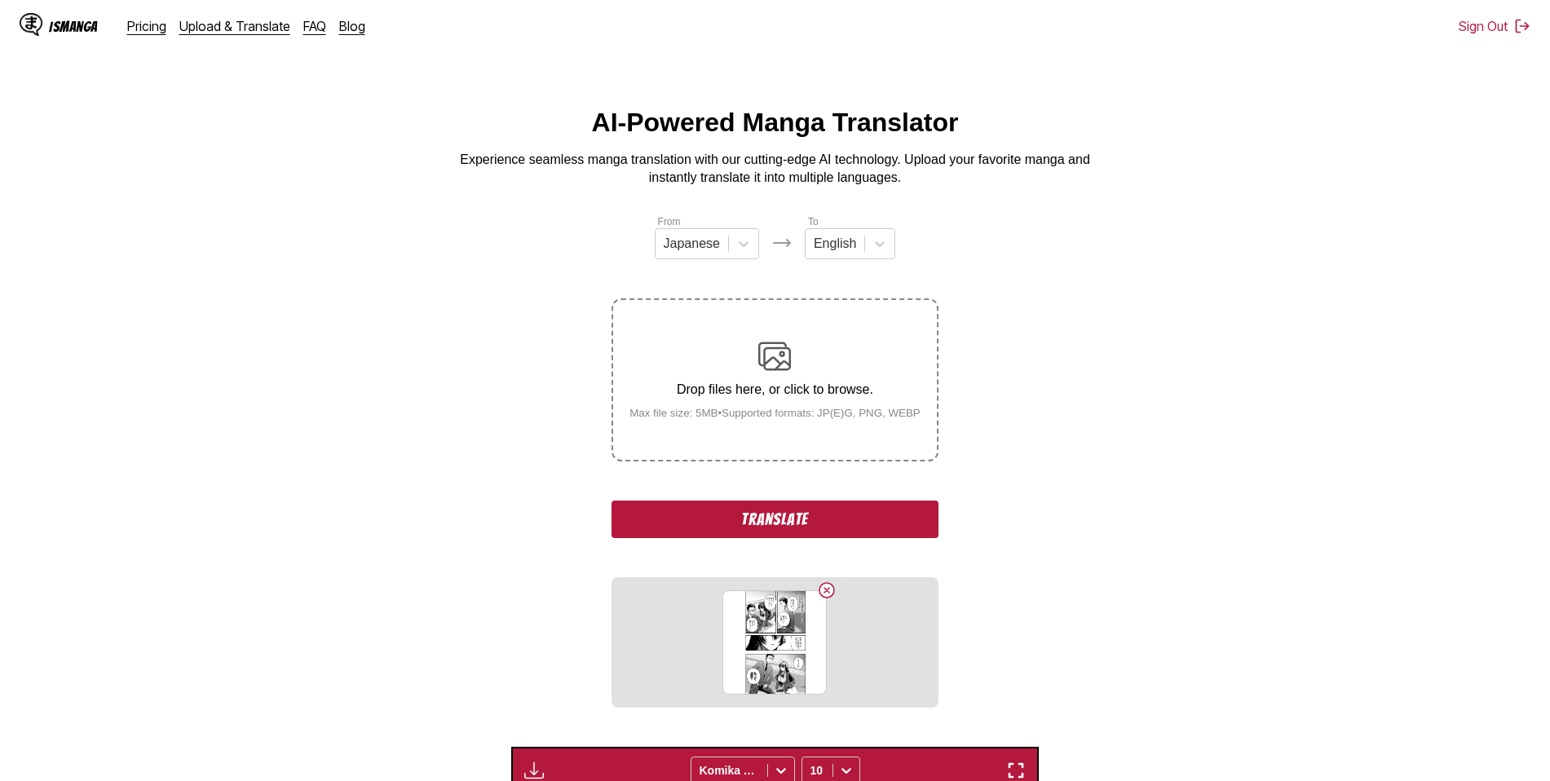
click at [767, 523] on button "Translate" at bounding box center [774, 520] width 326 height 38
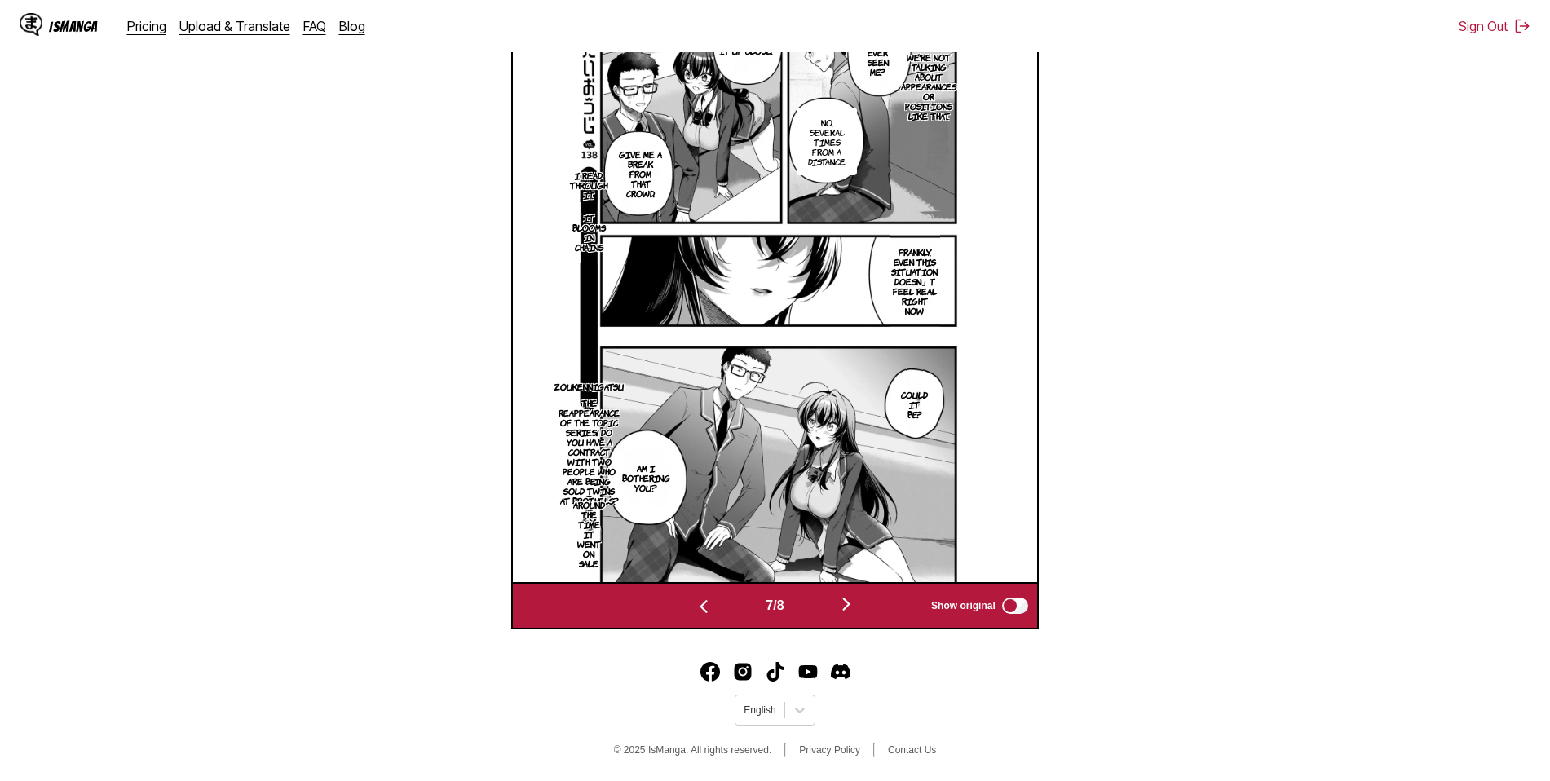
scroll to position [576, 0]
click at [851, 602] on img "button" at bounding box center [846, 604] width 20 height 20
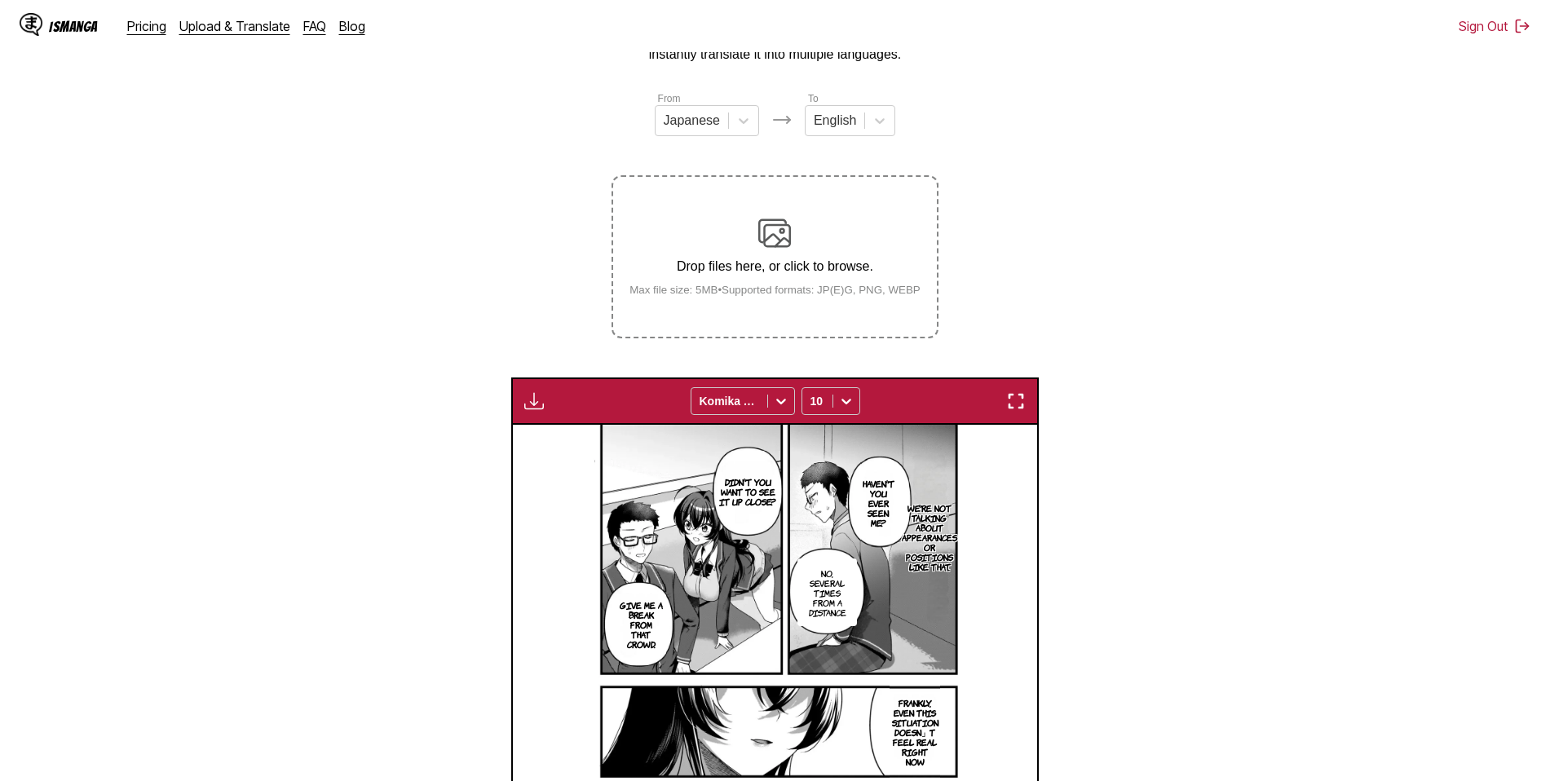
scroll to position [87, 0]
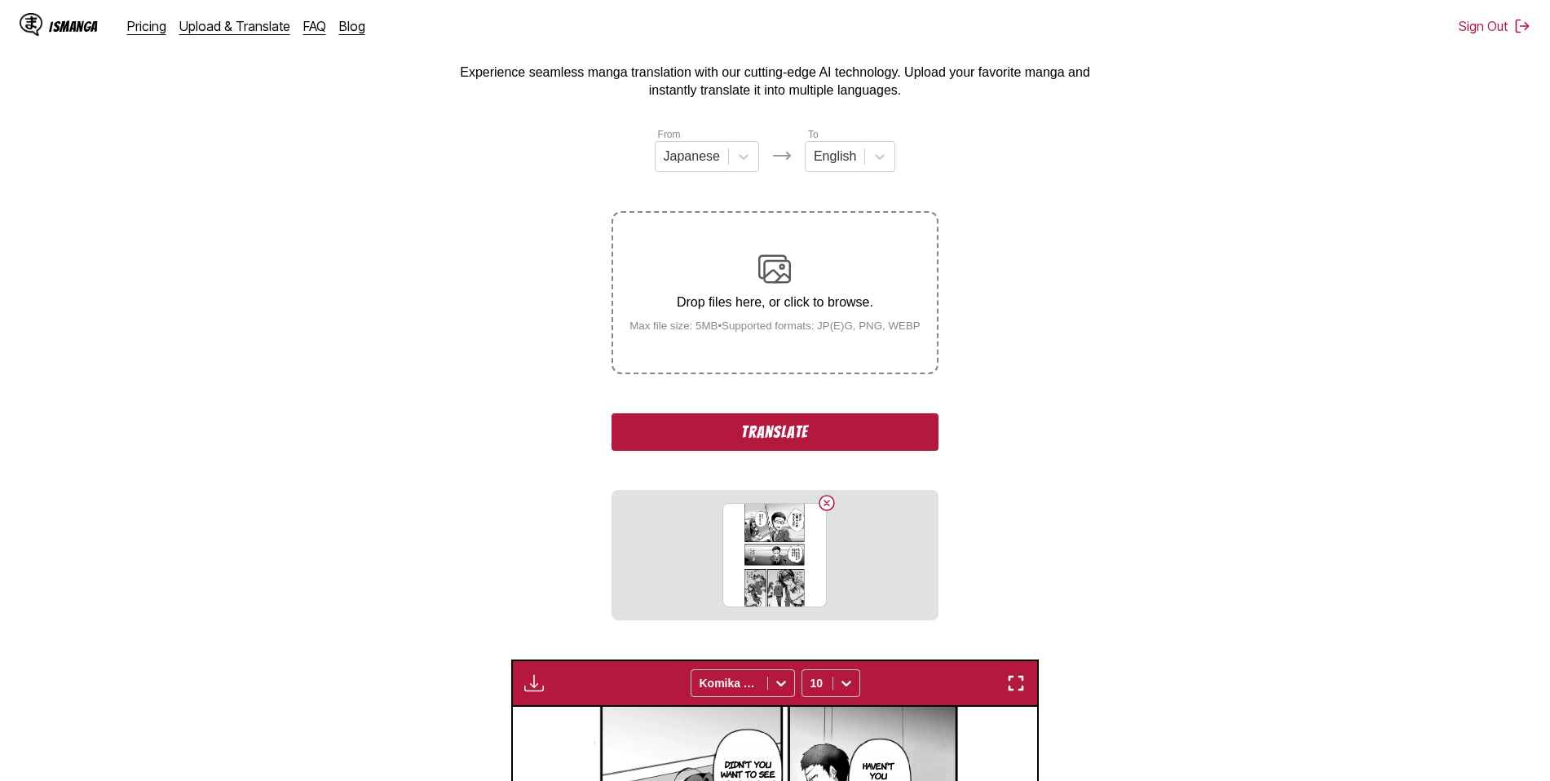
drag, startPoint x: 778, startPoint y: 435, endPoint x: 707, endPoint y: 98, distance: 344.1
click at [777, 435] on button "Translate" at bounding box center [774, 432] width 326 height 38
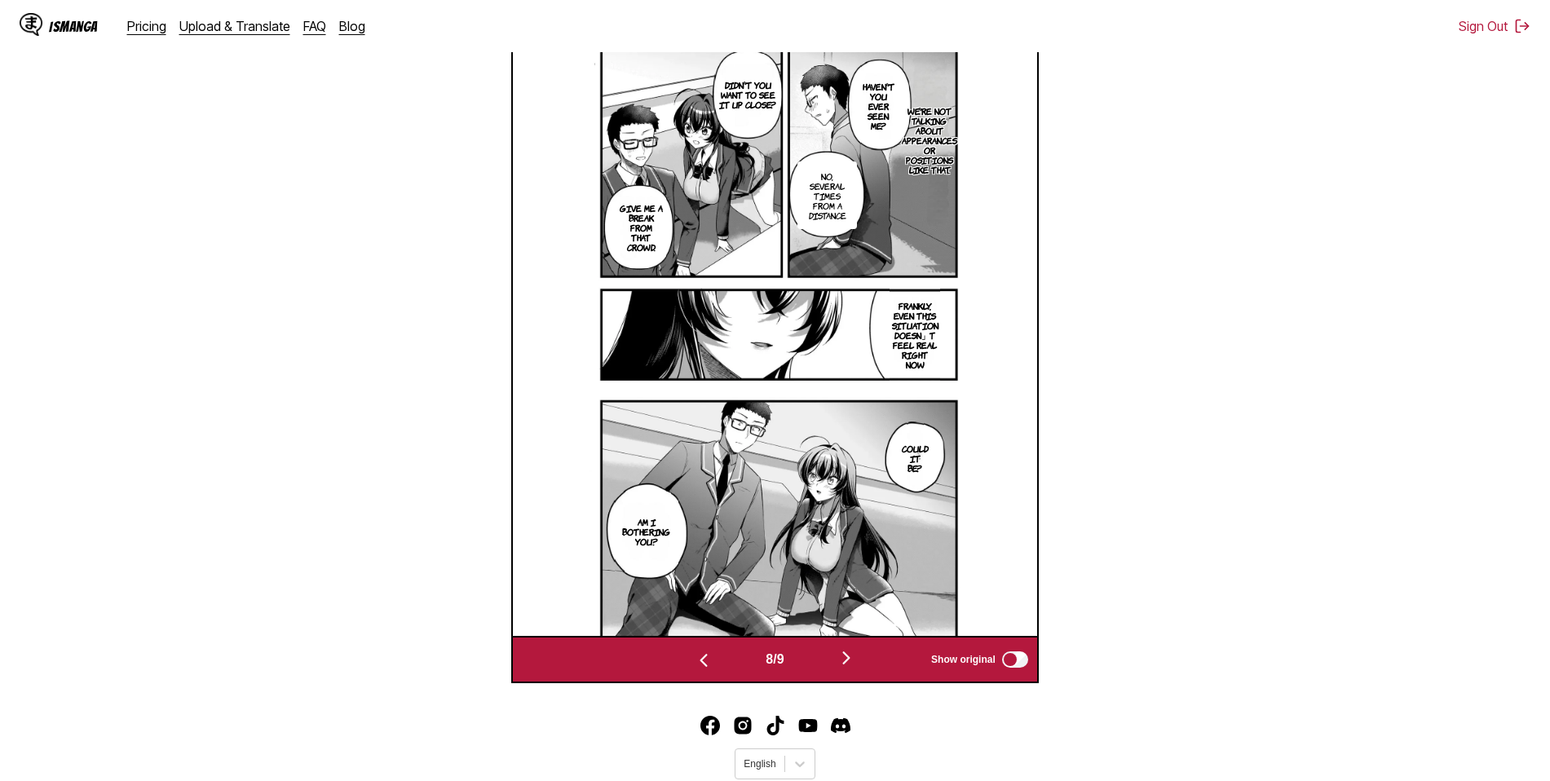
scroll to position [634, 0]
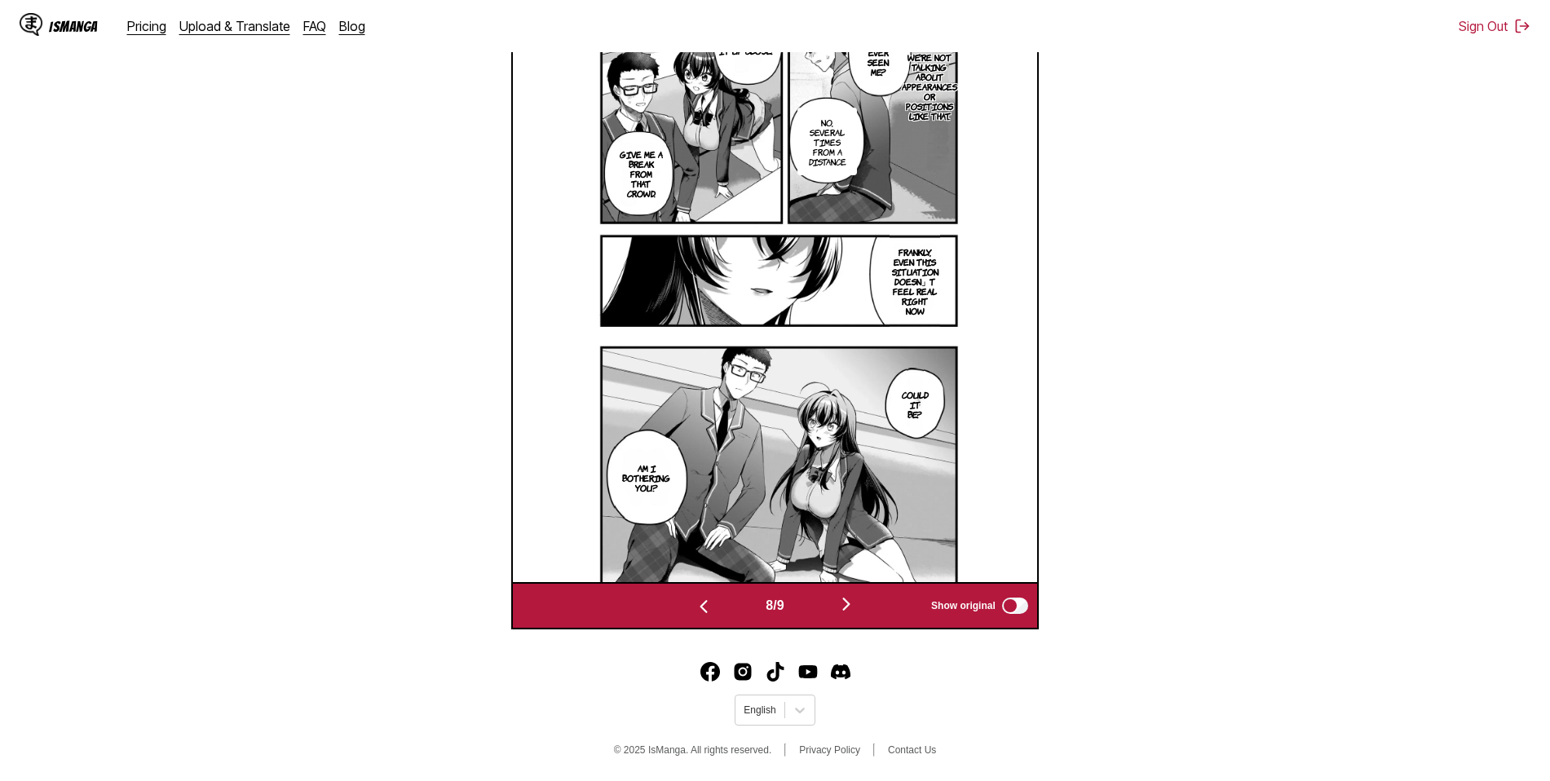
click at [851, 602] on img "button" at bounding box center [846, 604] width 20 height 20
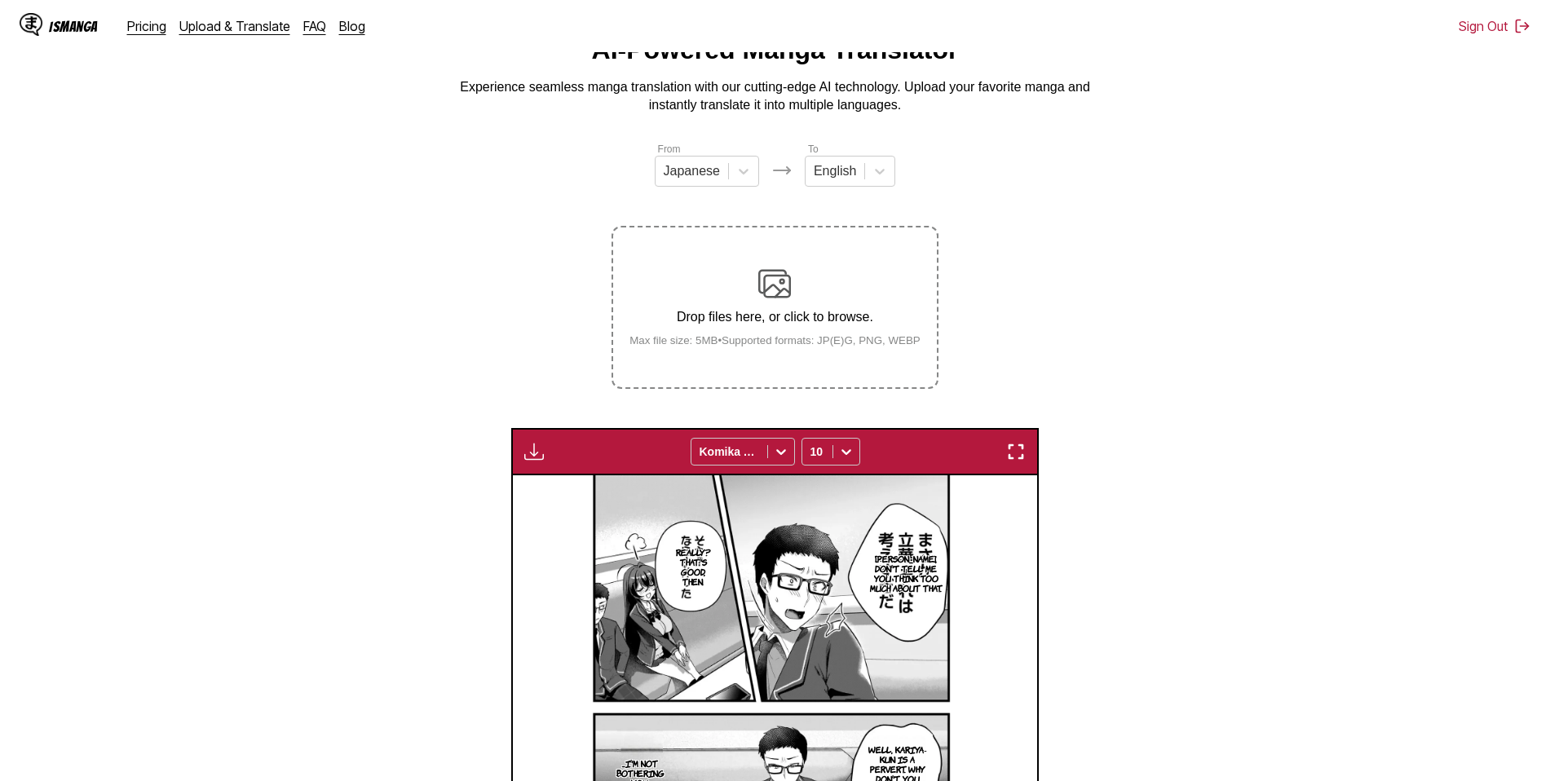
scroll to position [0, 0]
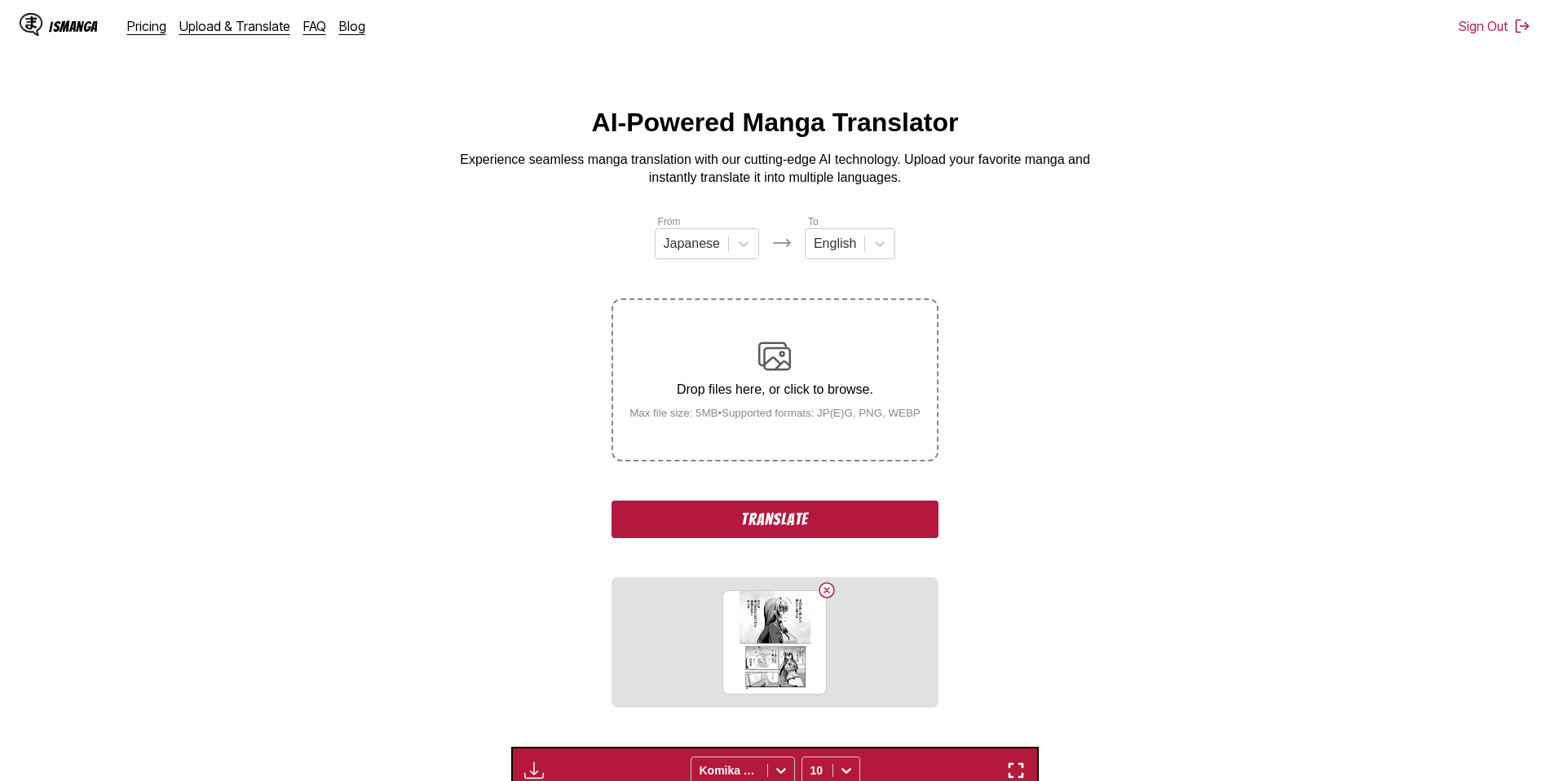
drag, startPoint x: 745, startPoint y: 518, endPoint x: 764, endPoint y: 496, distance: 28.9
click at [745, 519] on button "Translate" at bounding box center [774, 520] width 326 height 38
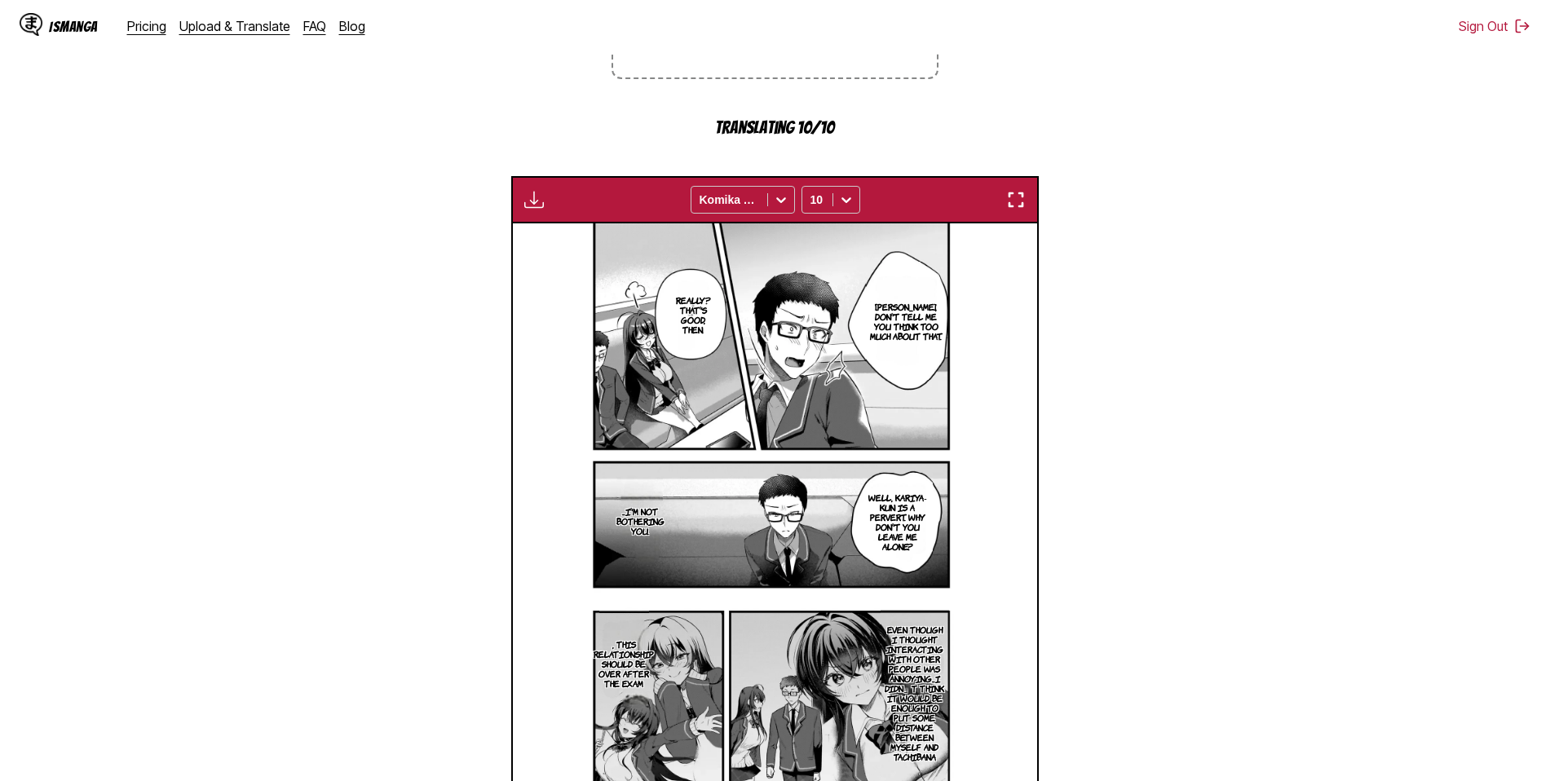
scroll to position [571, 0]
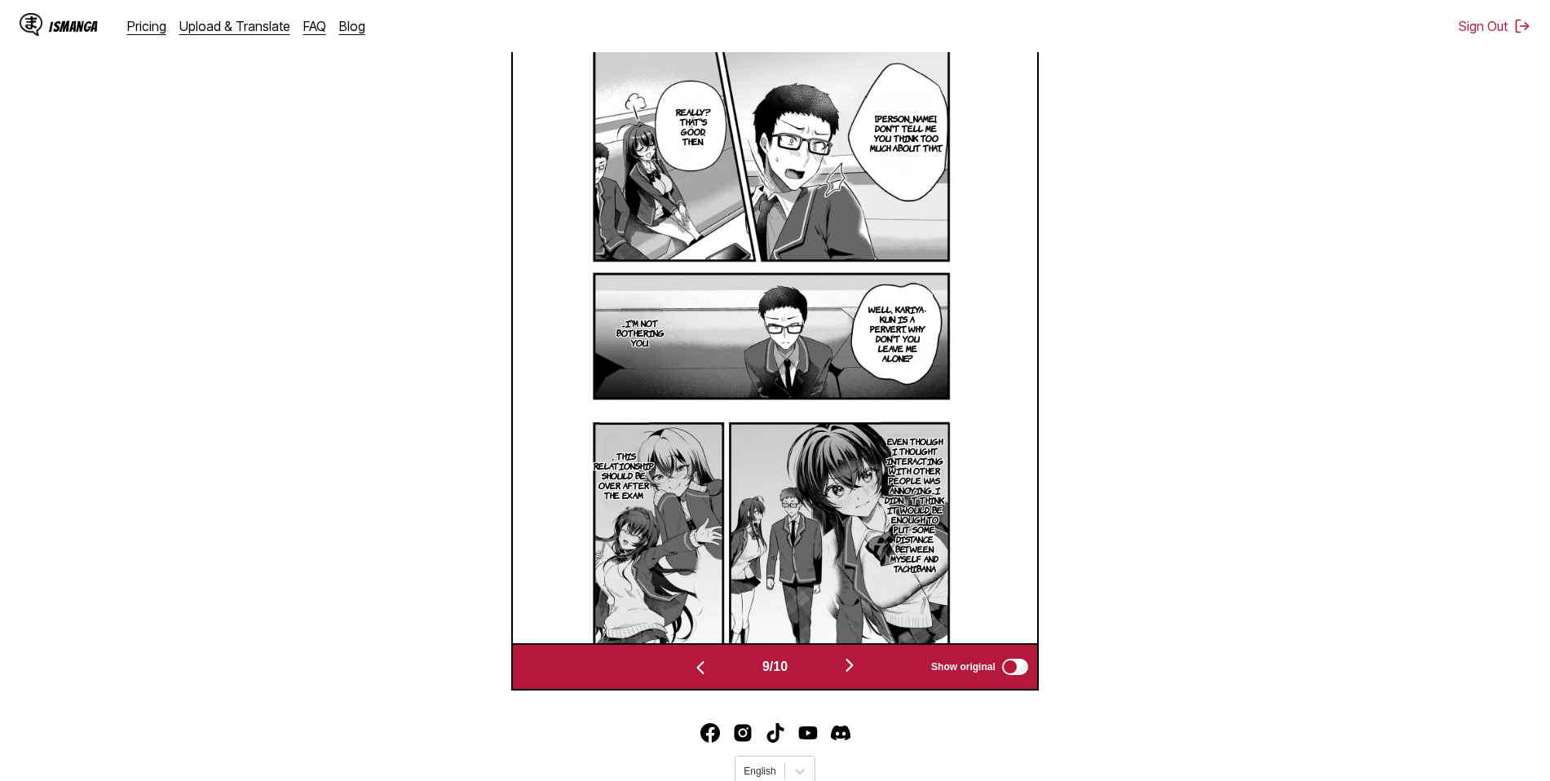
click at [854, 665] on img "button" at bounding box center [850, 665] width 20 height 20
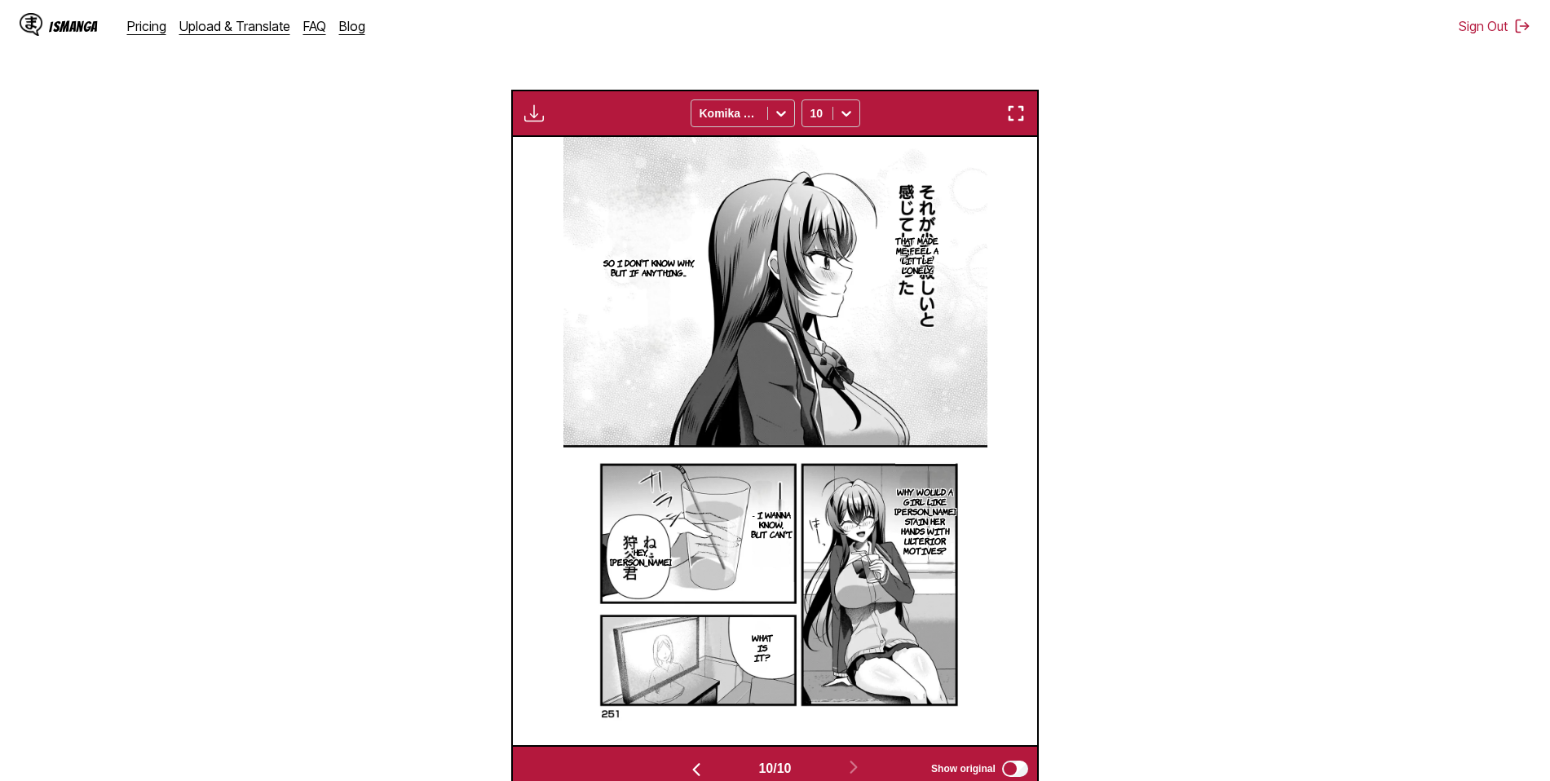
scroll to position [187, 0]
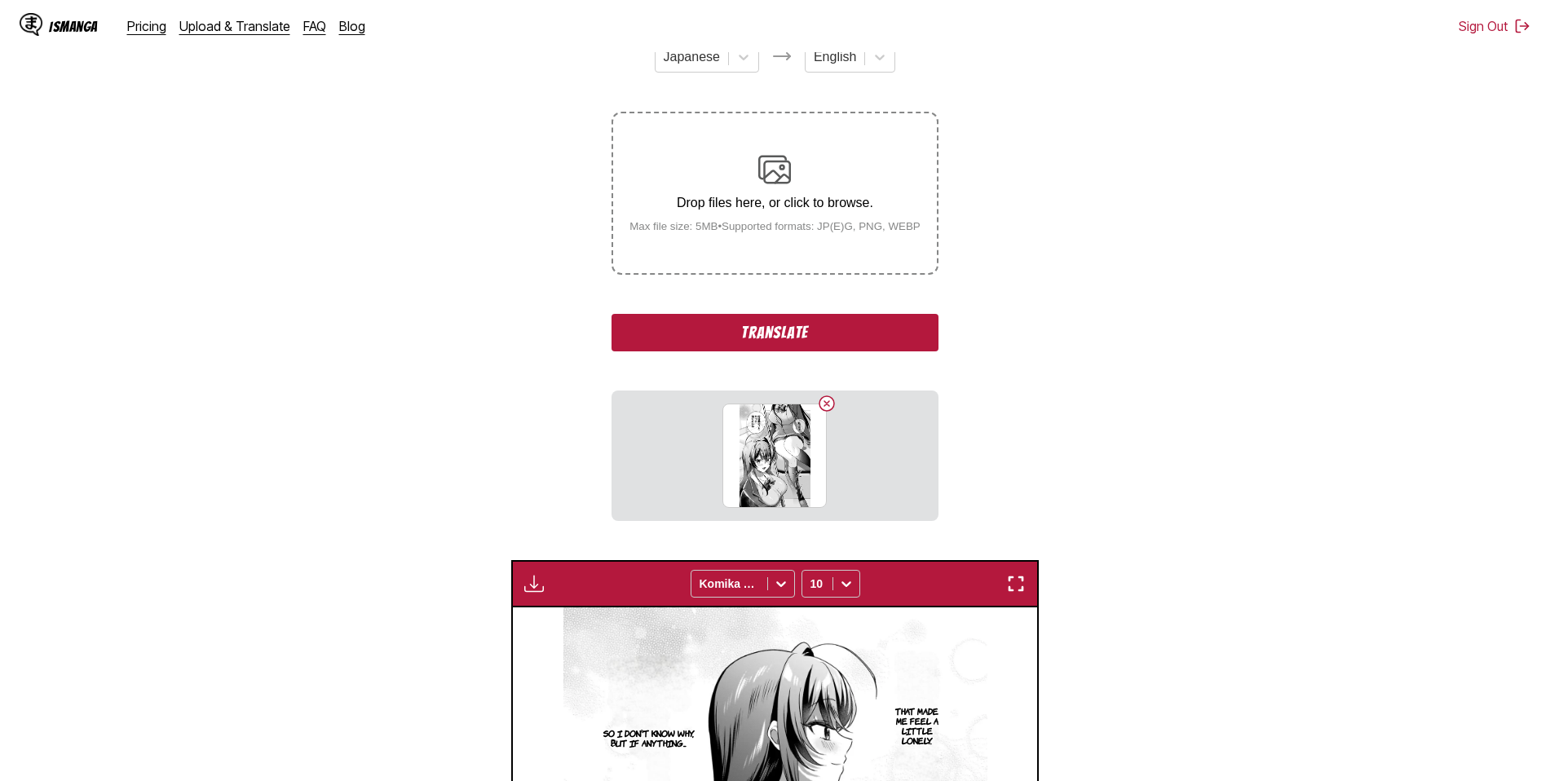
click at [773, 331] on button "Translate" at bounding box center [774, 333] width 326 height 38
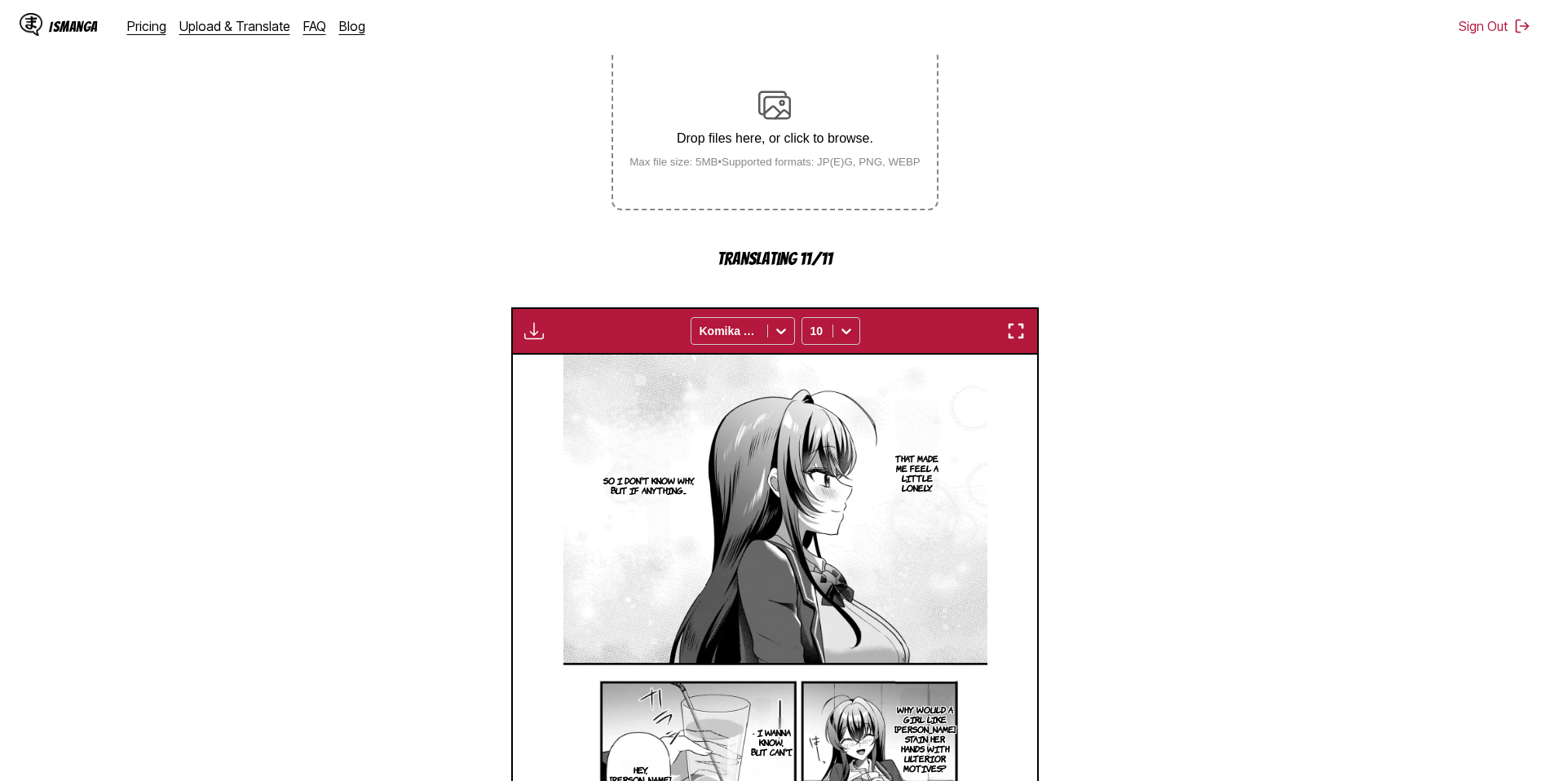
scroll to position [513, 0]
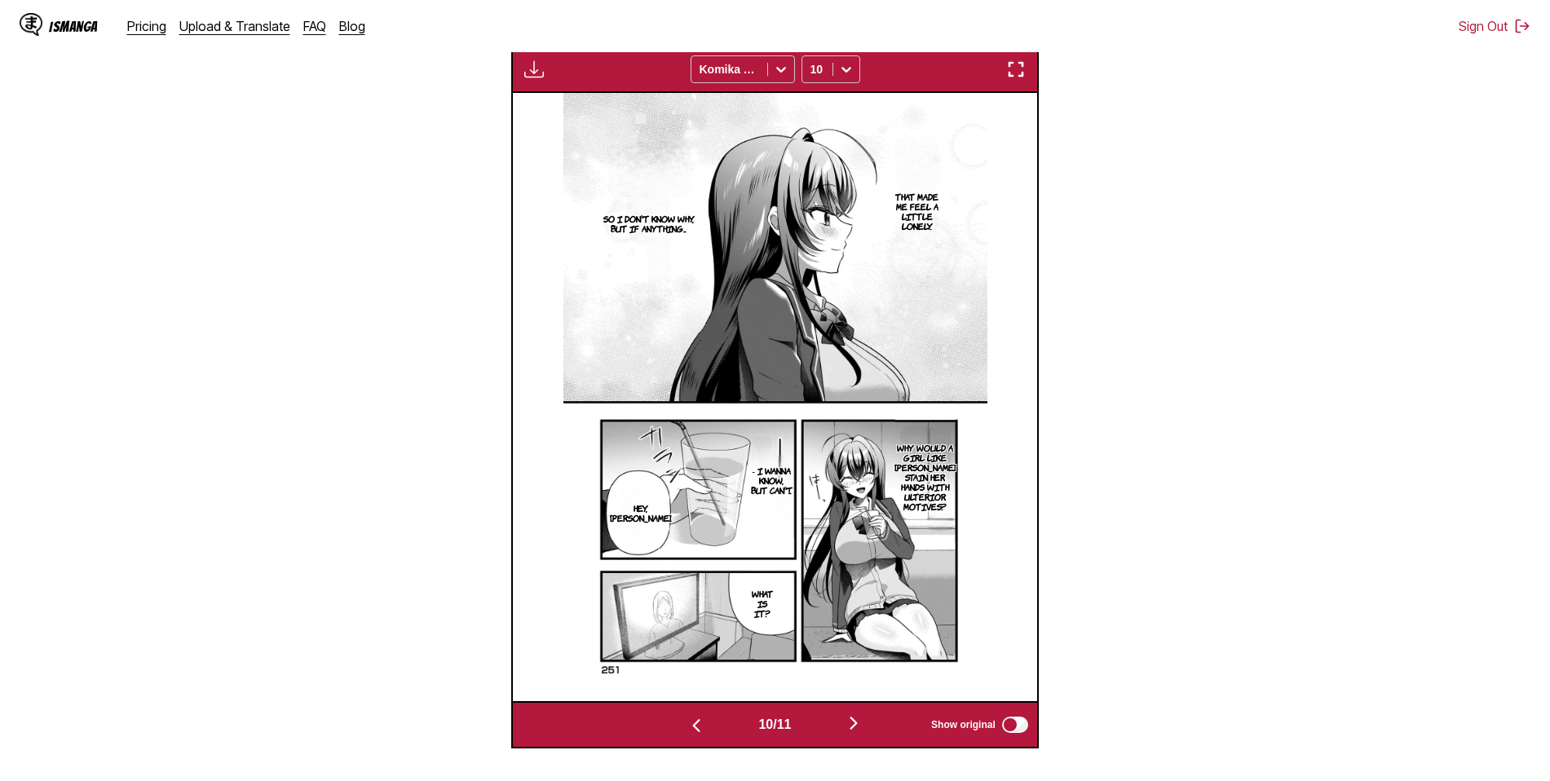
click at [857, 728] on img "button" at bounding box center [854, 723] width 20 height 20
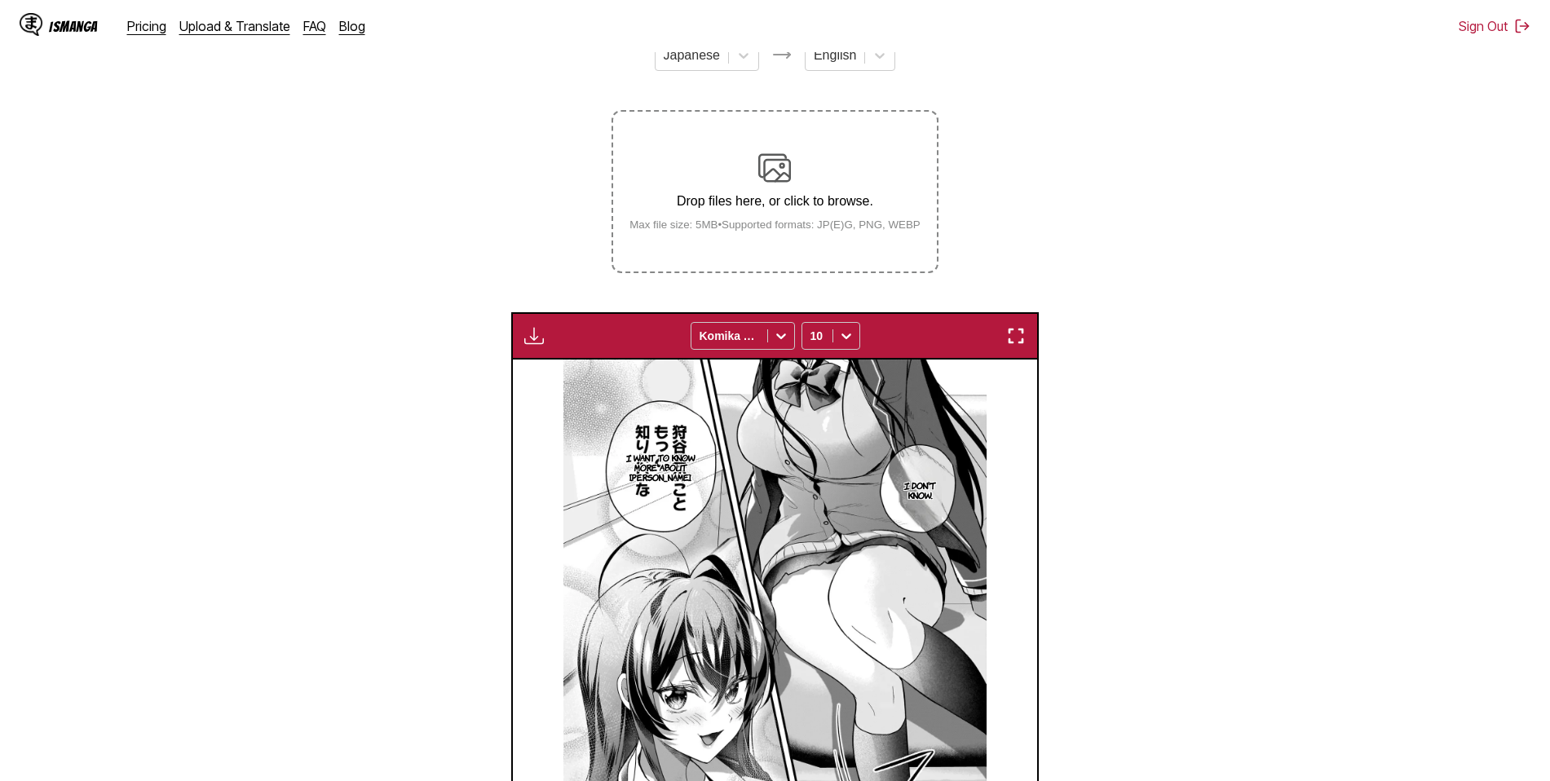
scroll to position [169, 0]
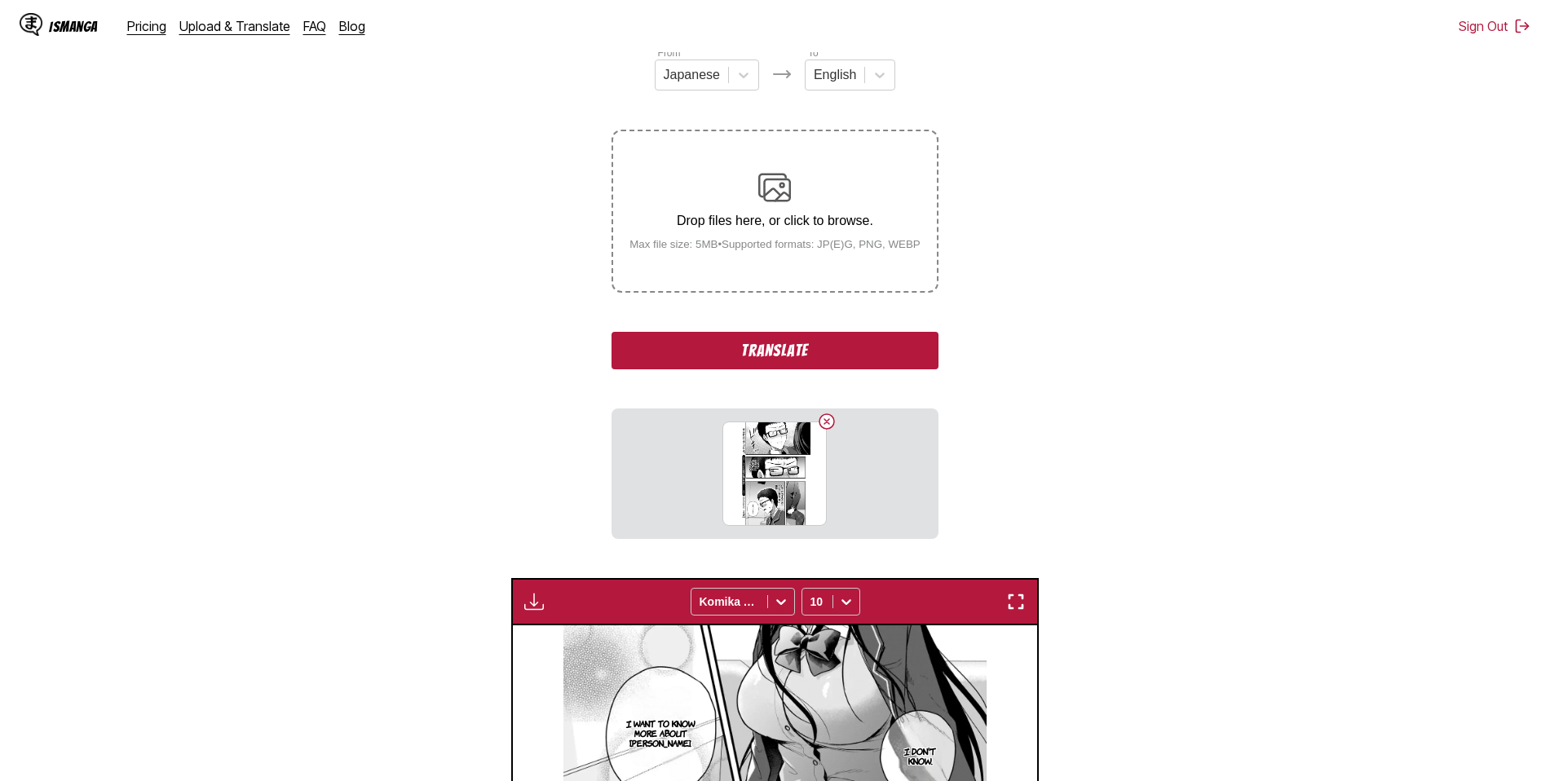
click at [788, 351] on button "Translate" at bounding box center [774, 351] width 326 height 38
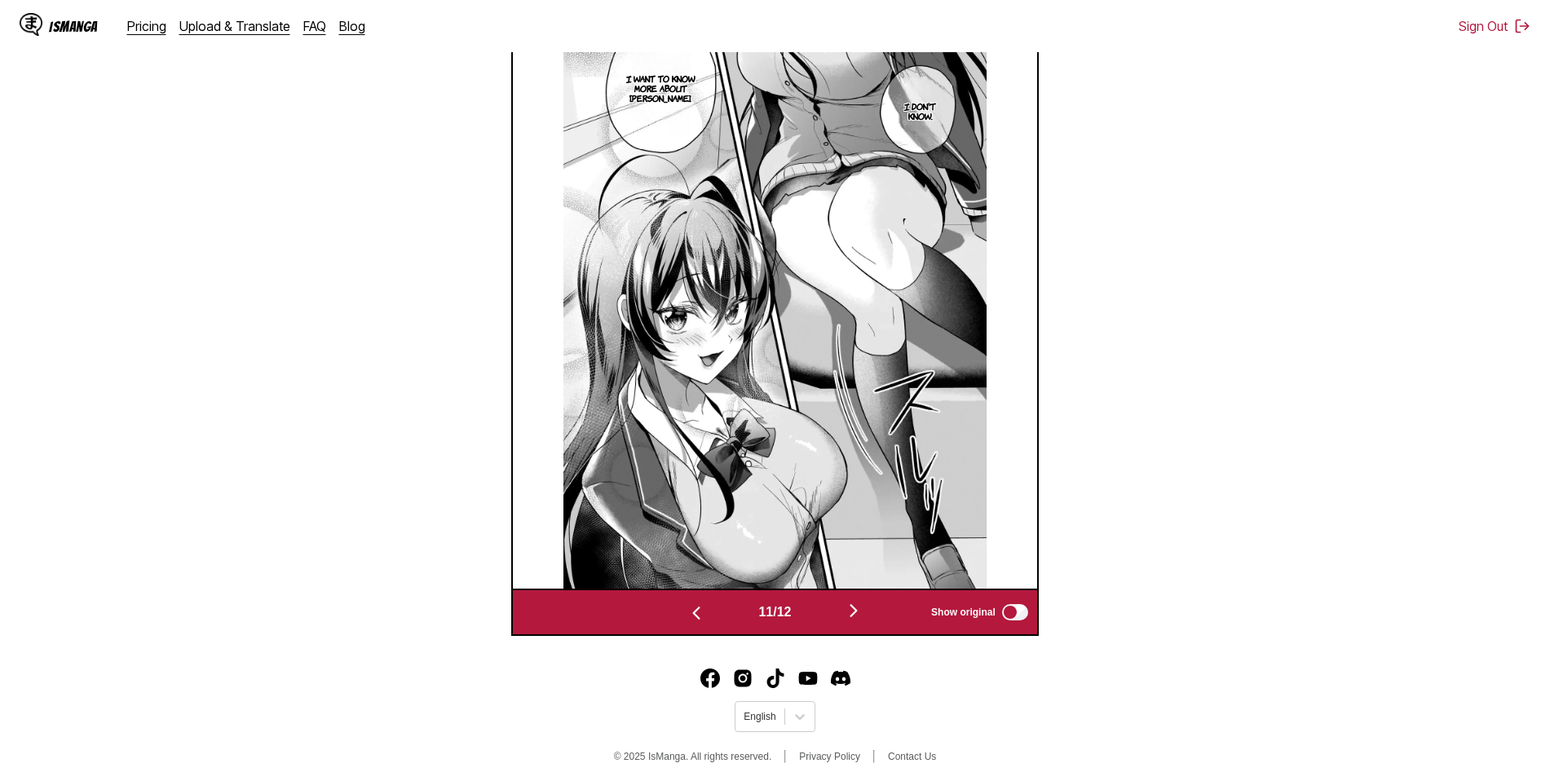
scroll to position [576, 0]
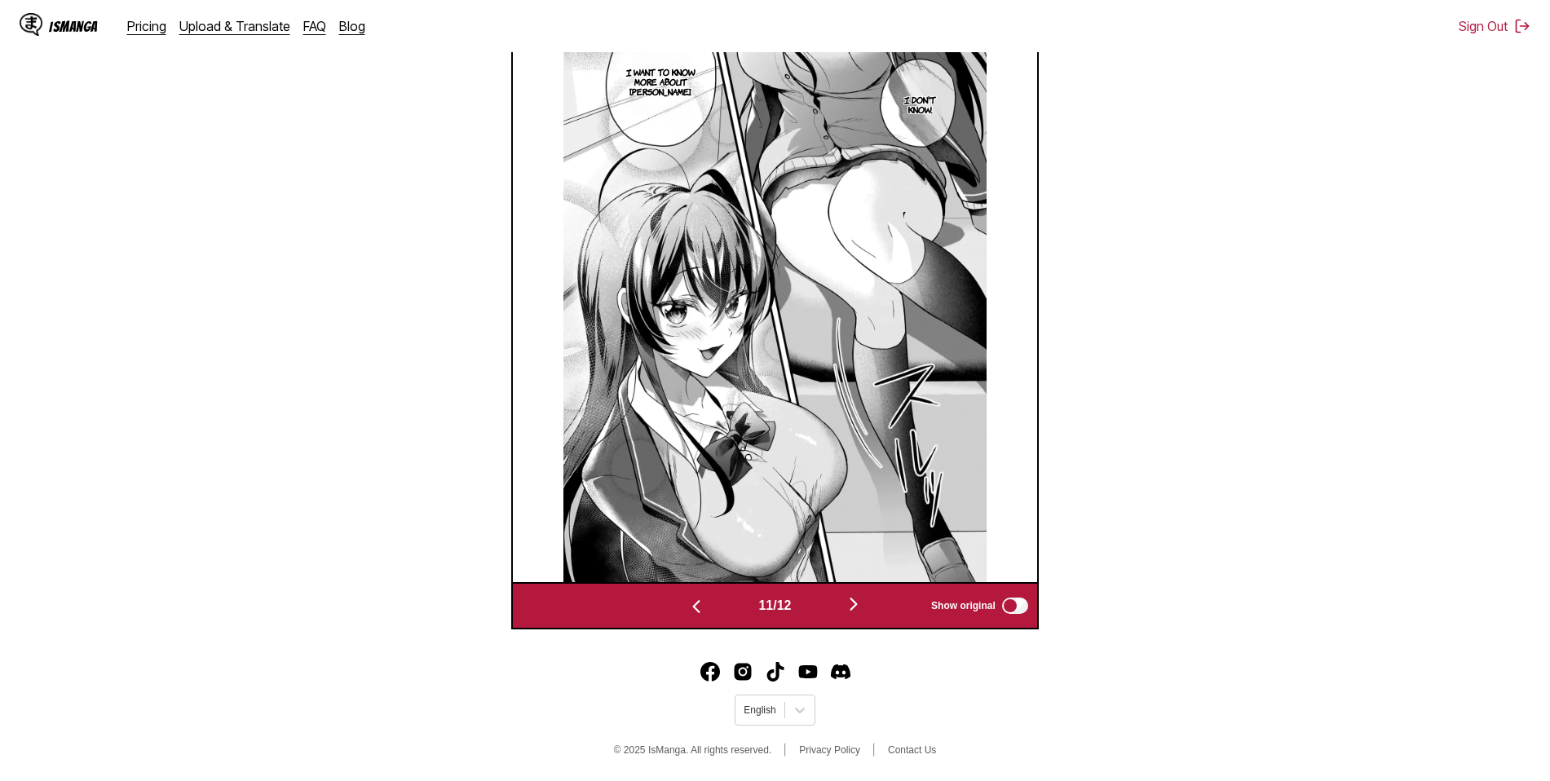
click at [860, 600] on img "button" at bounding box center [854, 604] width 20 height 20
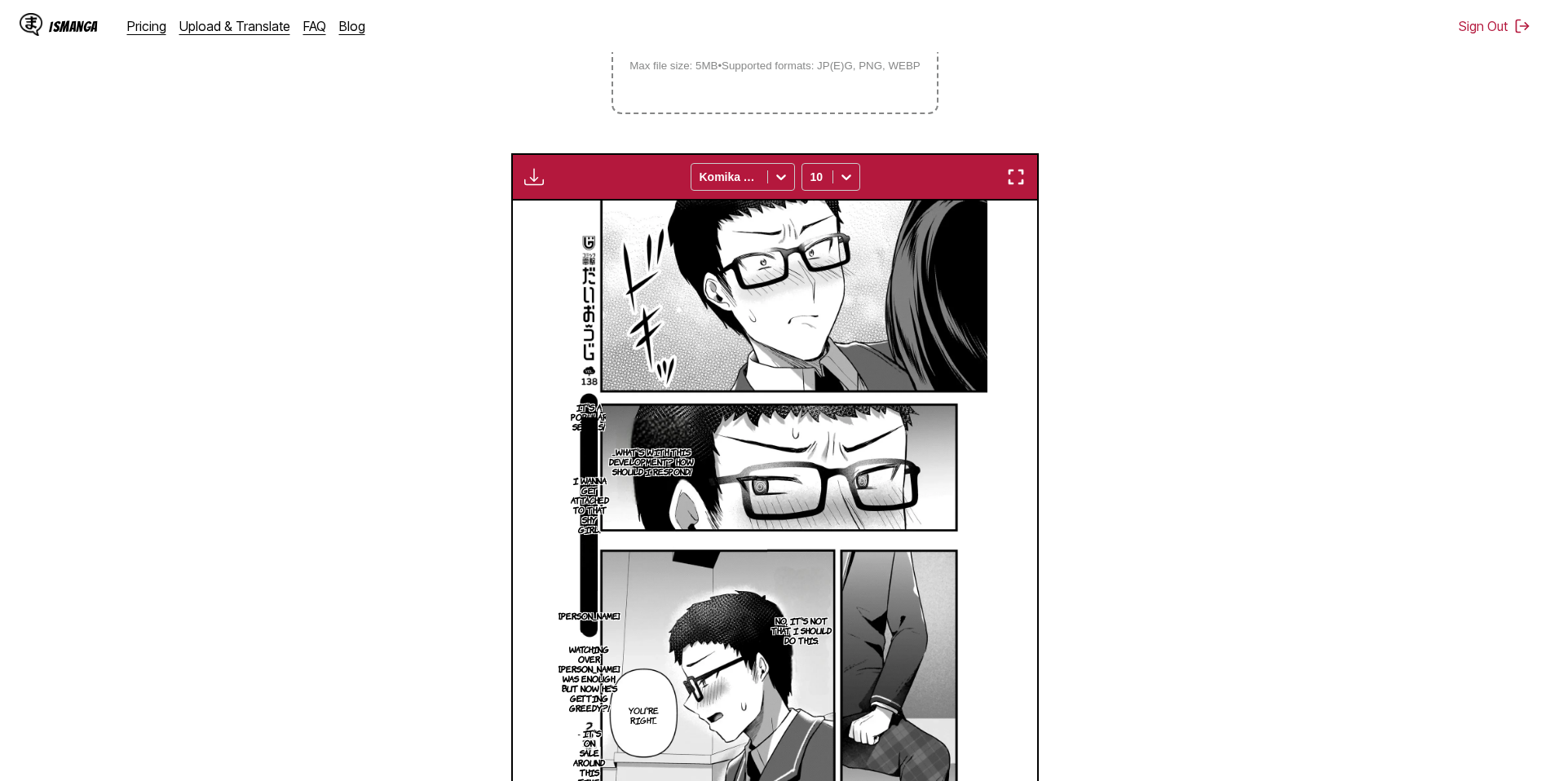
scroll to position [306, 0]
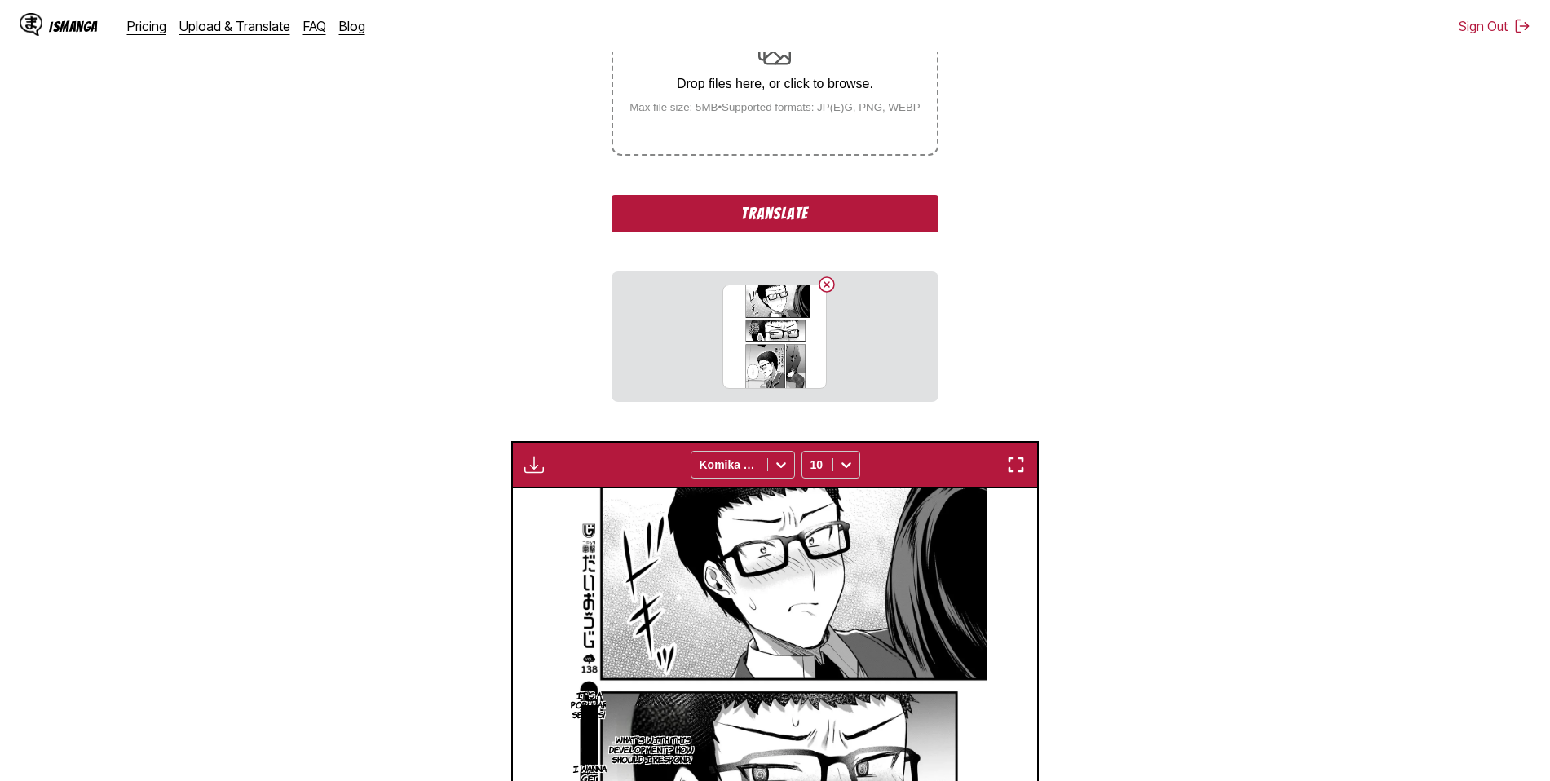
click at [783, 214] on button "Translate" at bounding box center [774, 214] width 326 height 38
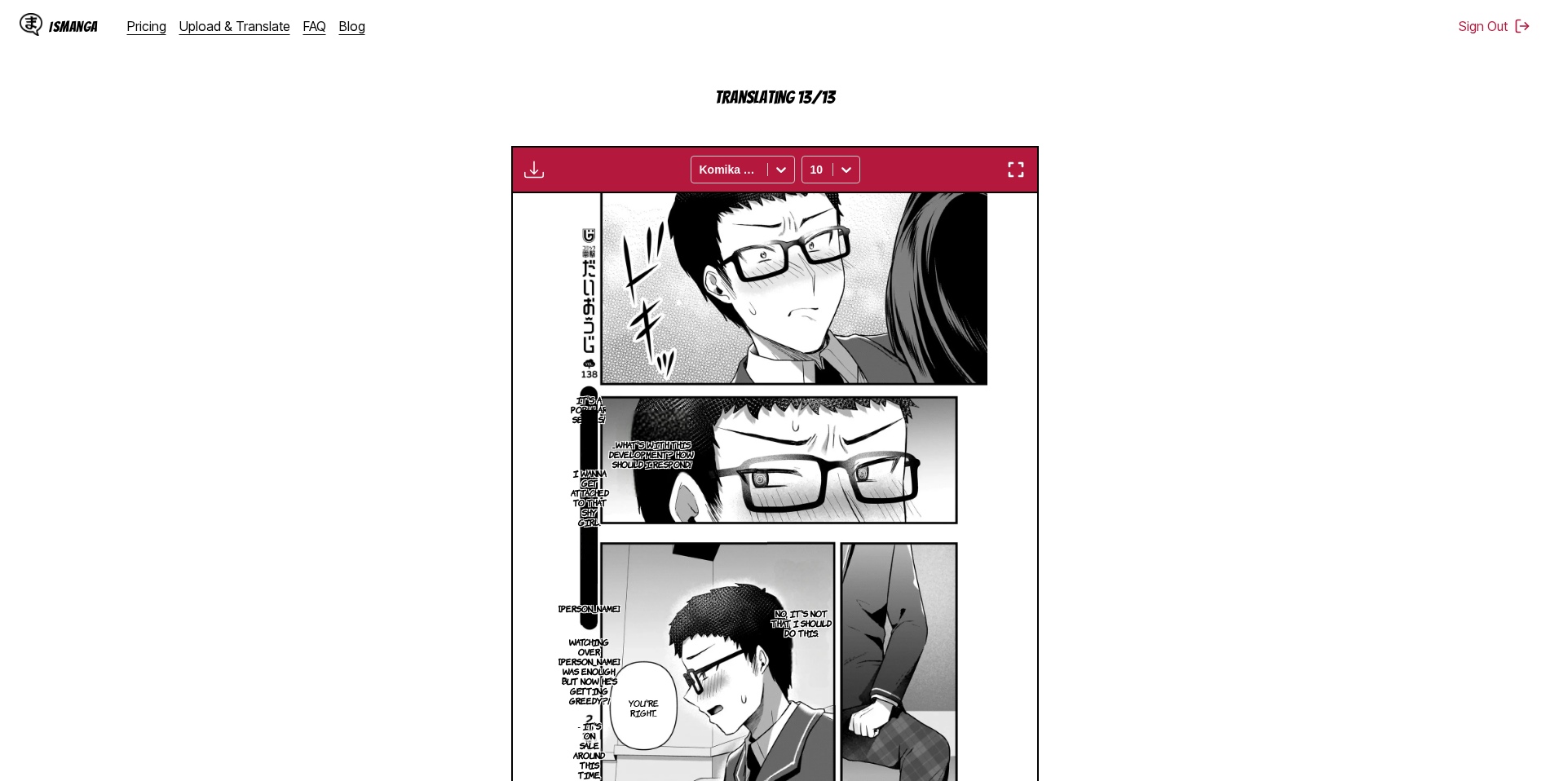
scroll to position [634, 0]
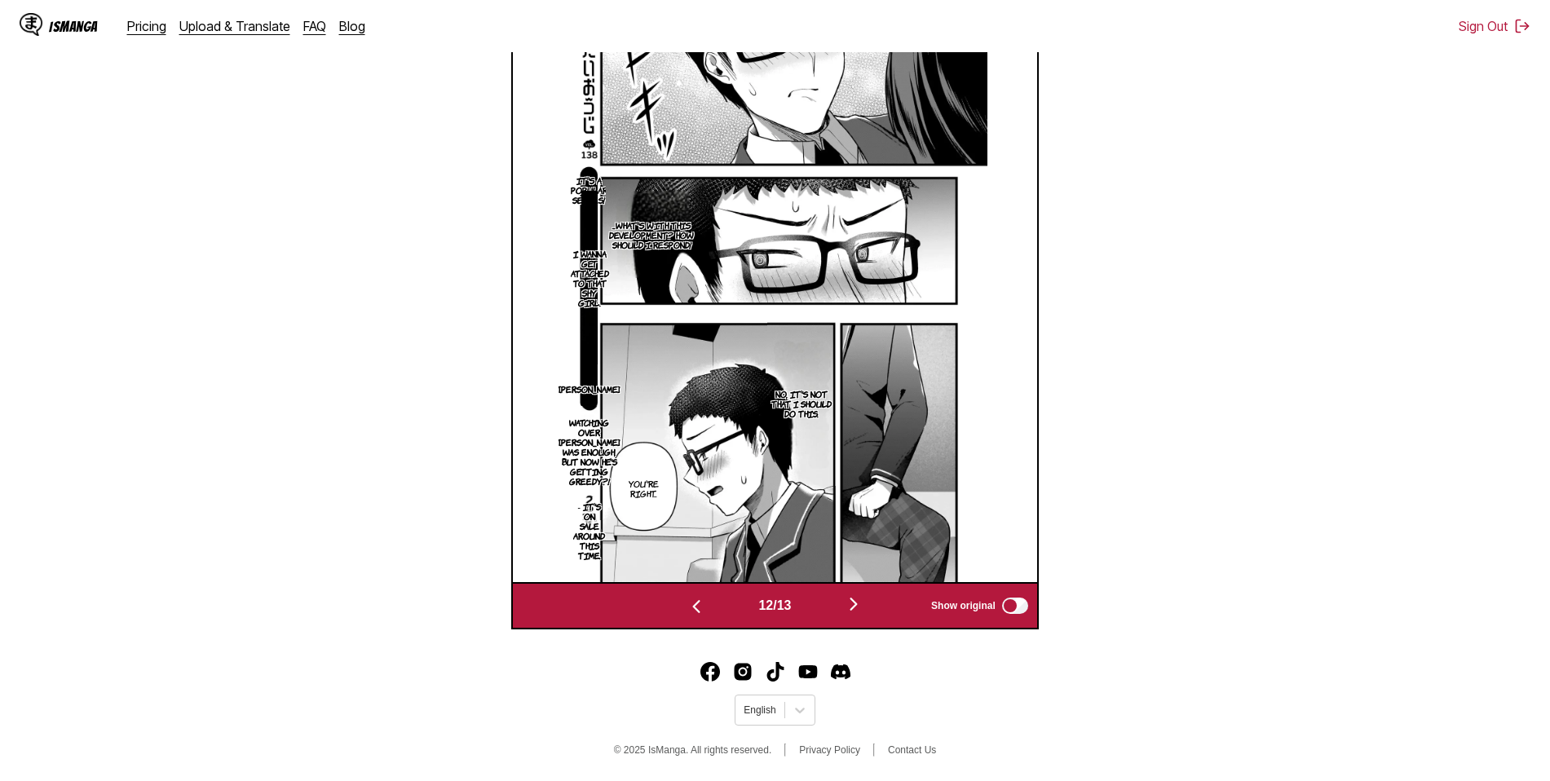
click at [858, 605] on img "button" at bounding box center [854, 604] width 20 height 20
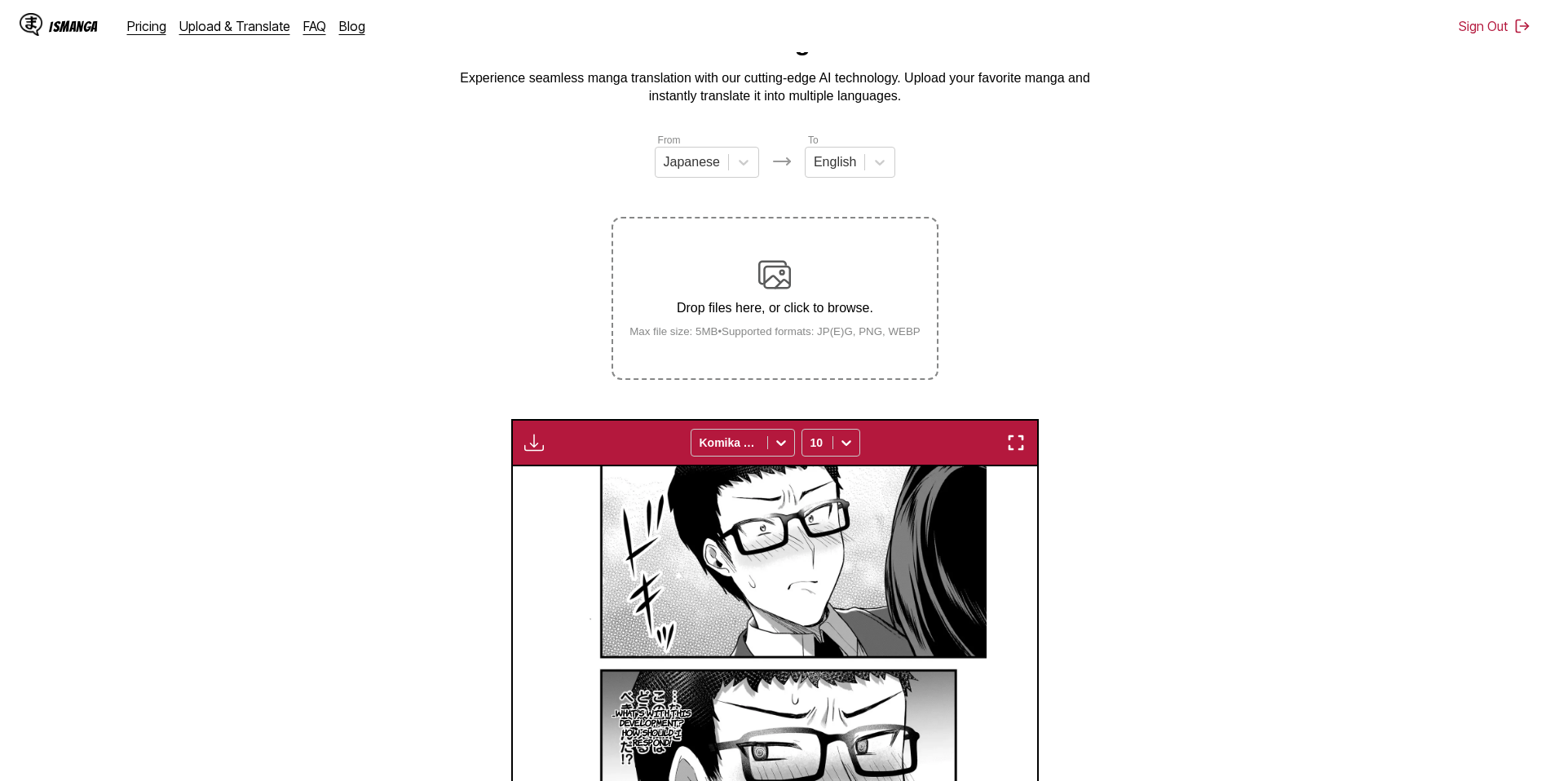
scroll to position [61, 0]
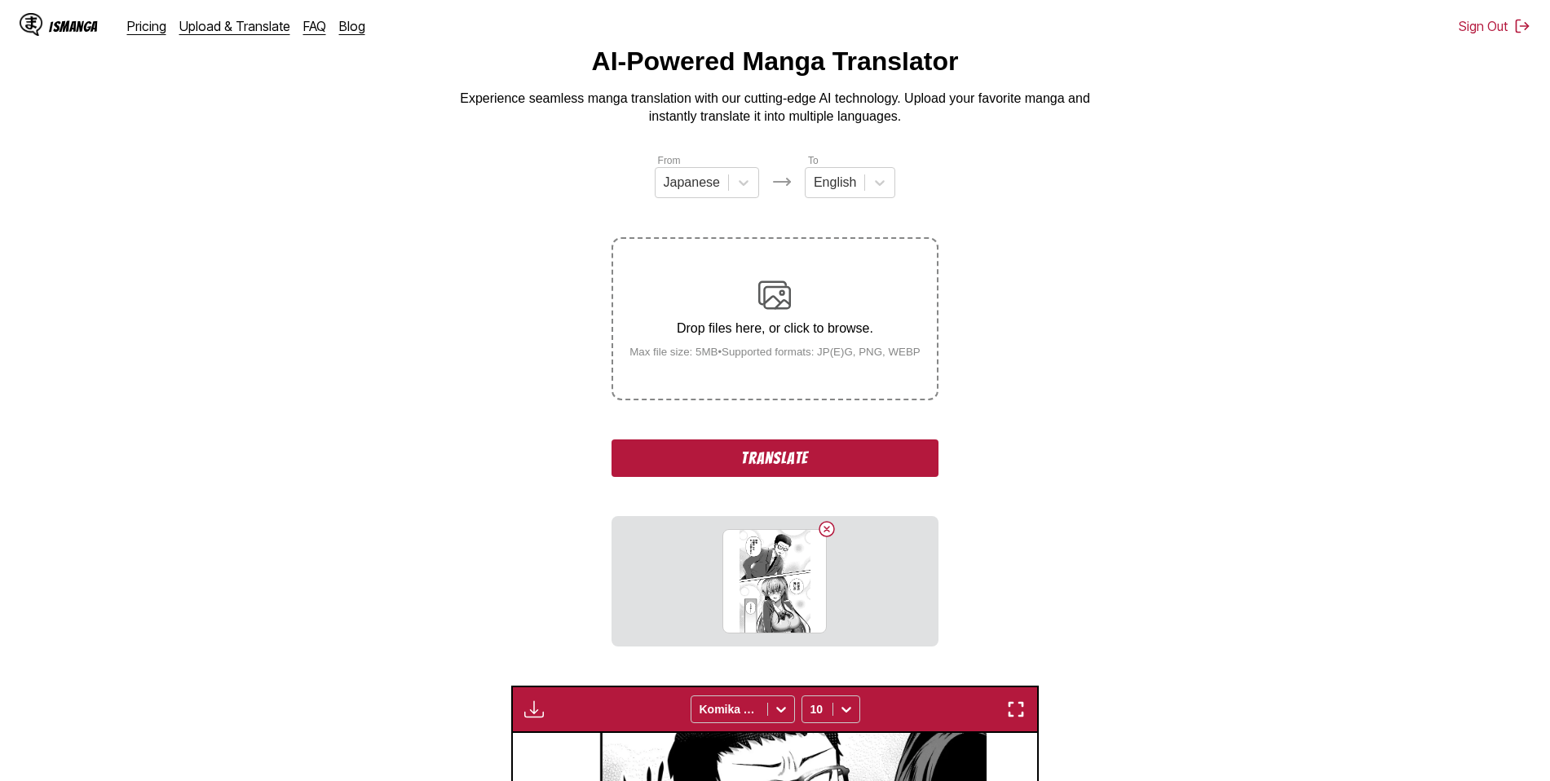
click at [753, 465] on button "Translate" at bounding box center [774, 458] width 326 height 38
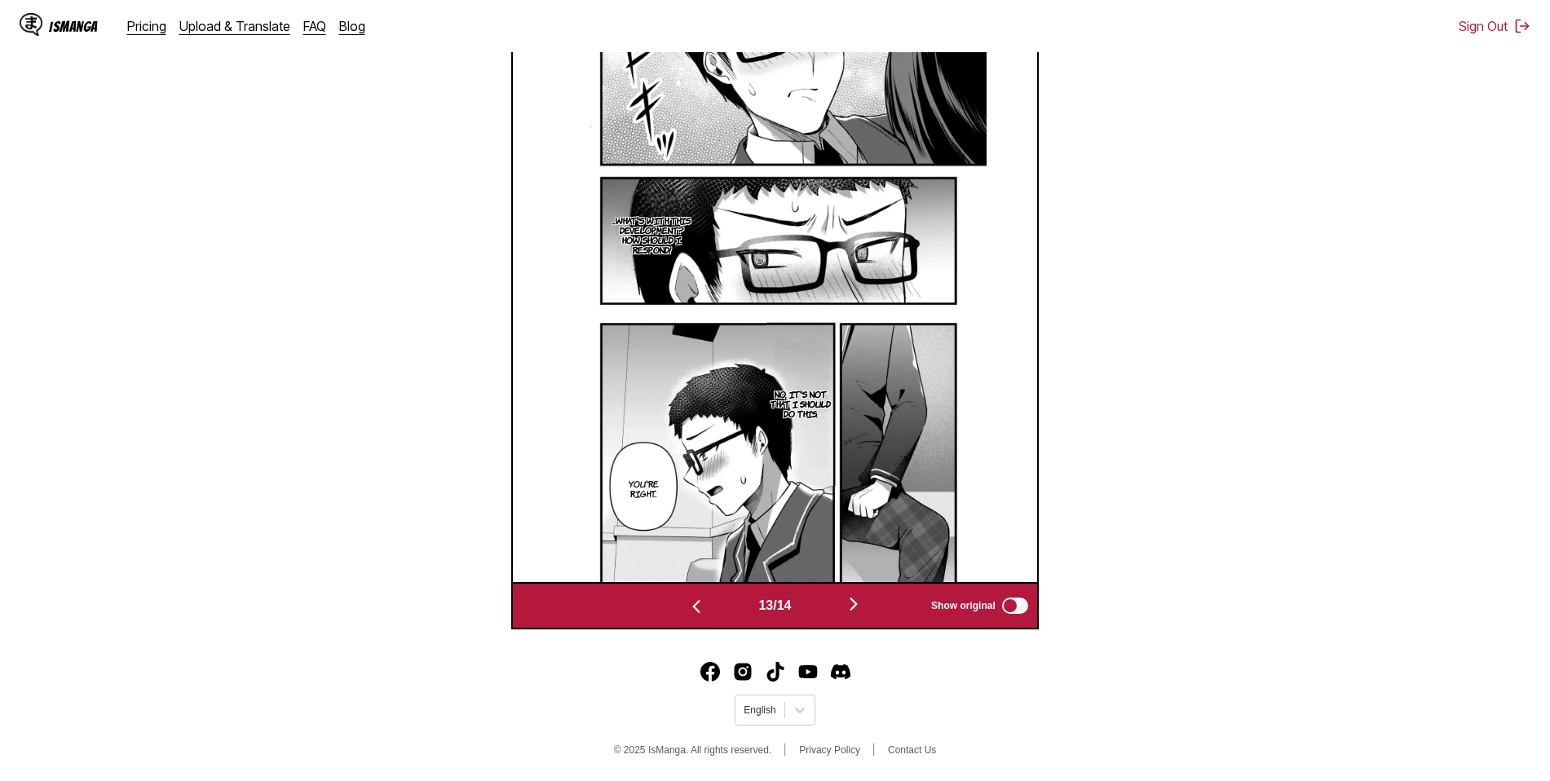
scroll to position [634, 0]
click at [861, 607] on img "button" at bounding box center [854, 604] width 20 height 20
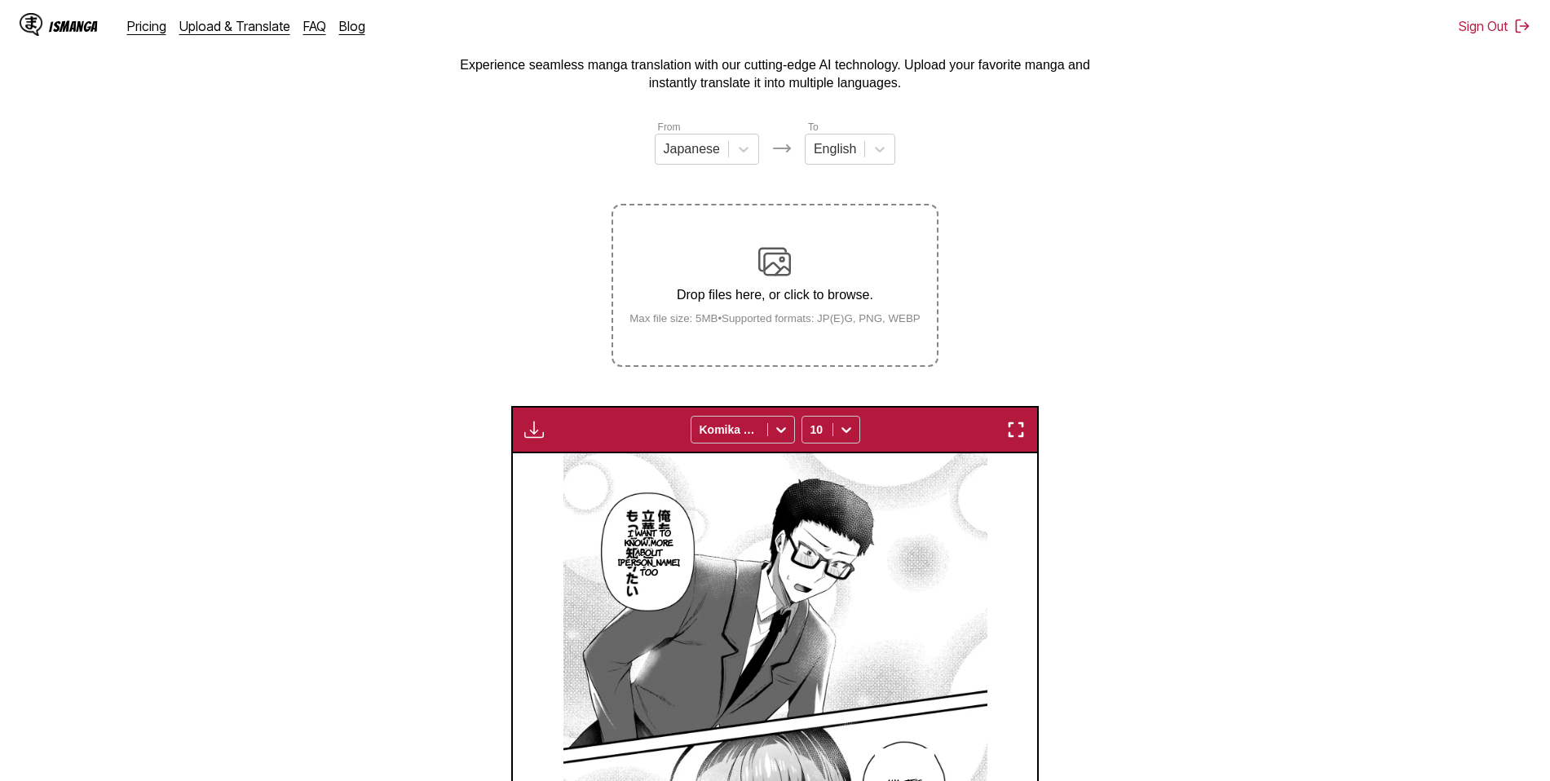
scroll to position [87, 0]
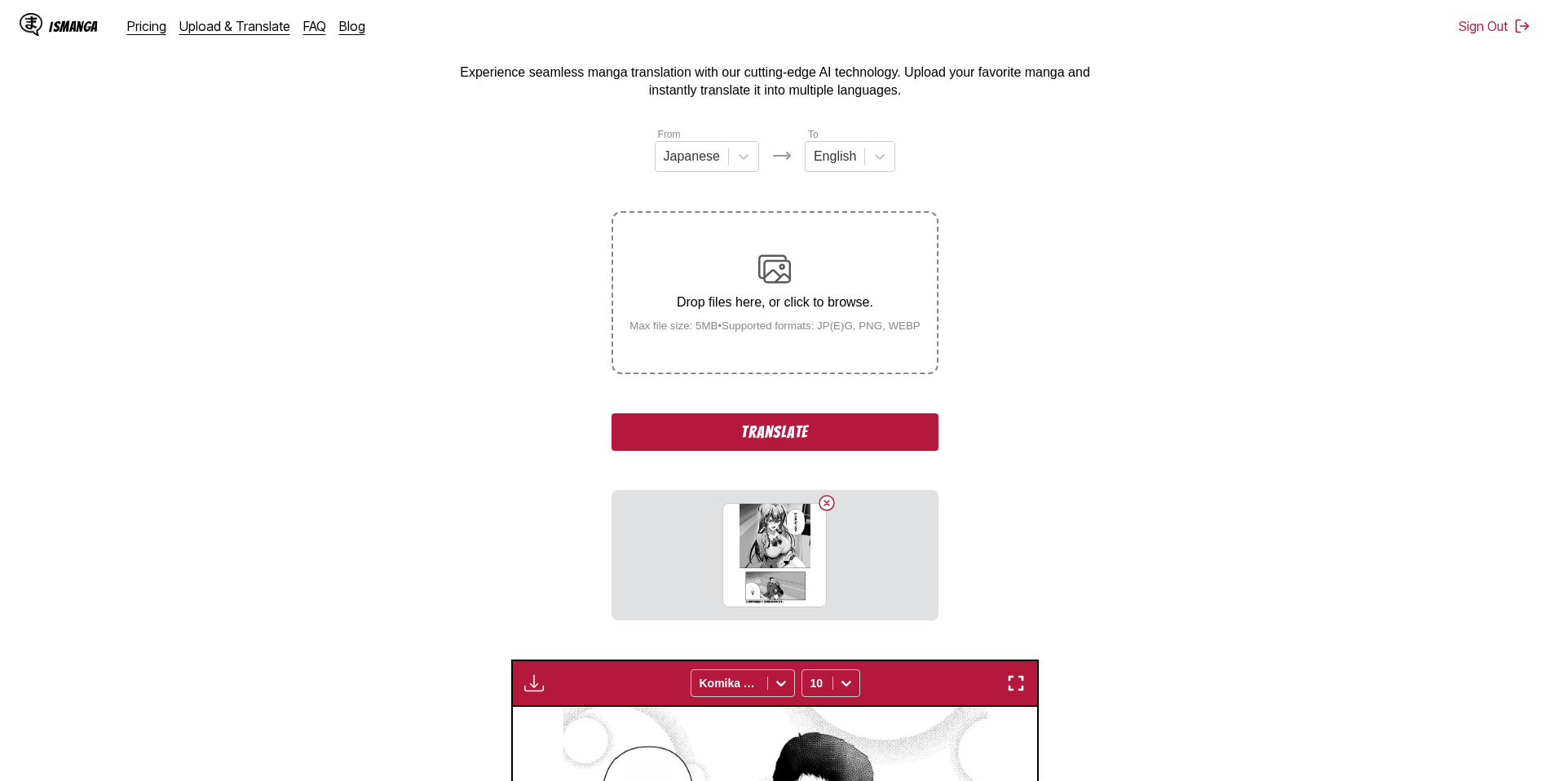
click at [782, 431] on button "Translate" at bounding box center [774, 432] width 326 height 38
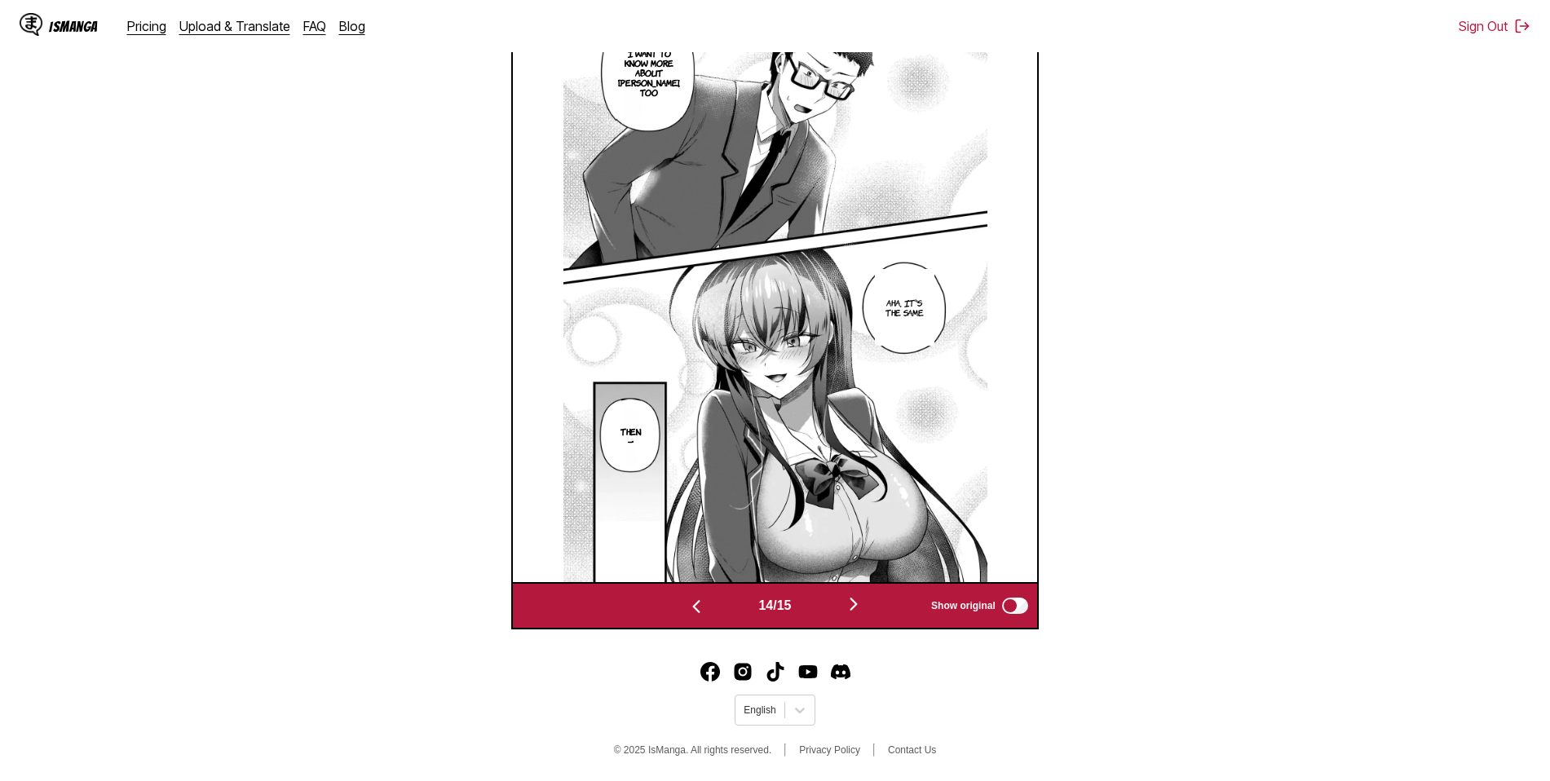
scroll to position [576, 0]
click at [855, 602] on img "button" at bounding box center [854, 604] width 20 height 20
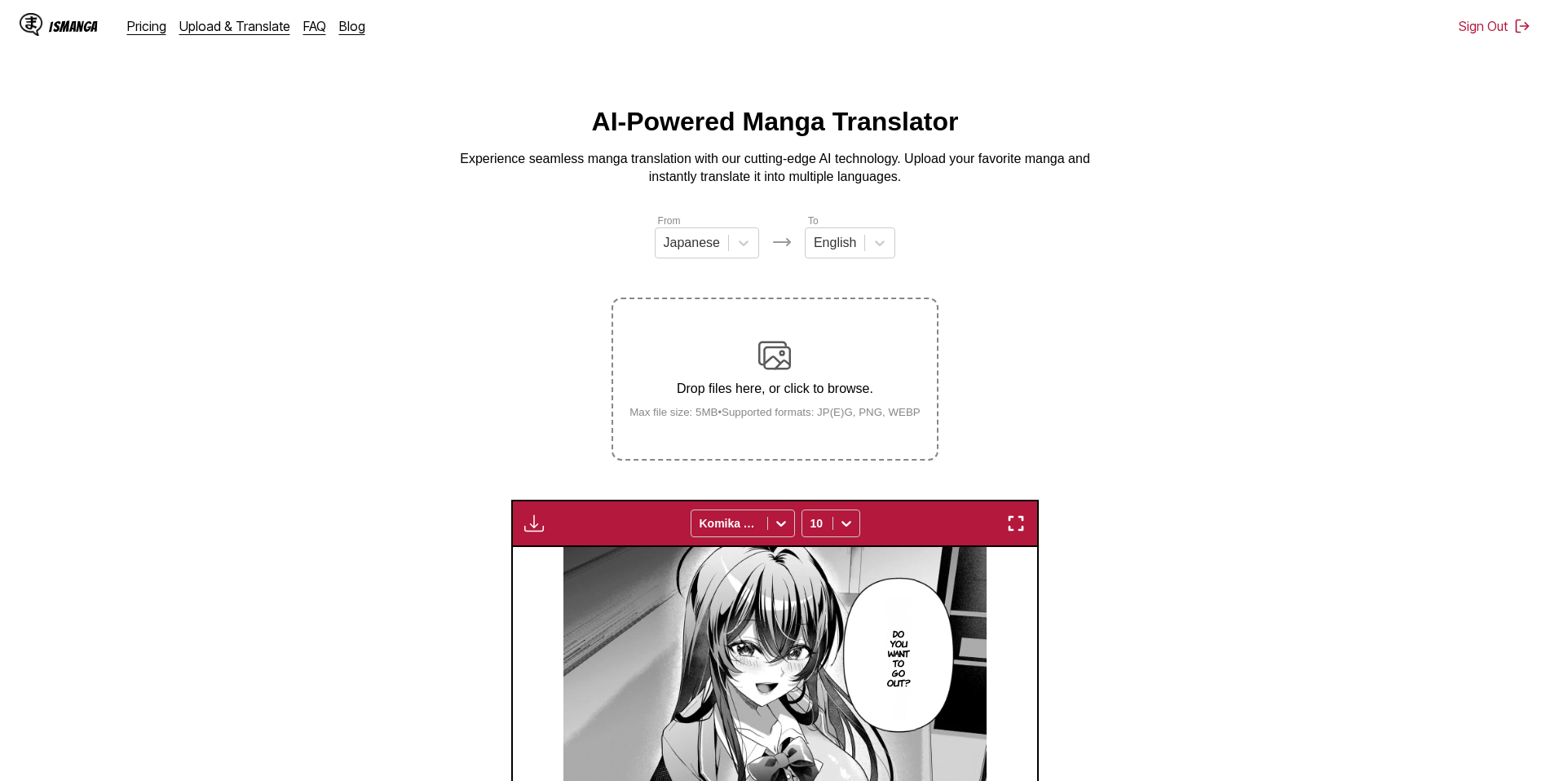
scroll to position [0, 0]
click at [530, 527] on img "button" at bounding box center [534, 524] width 20 height 20
click at [559, 575] on button "Download All" at bounding box center [578, 578] width 104 height 39
